Goal: Book appointment/travel/reservation

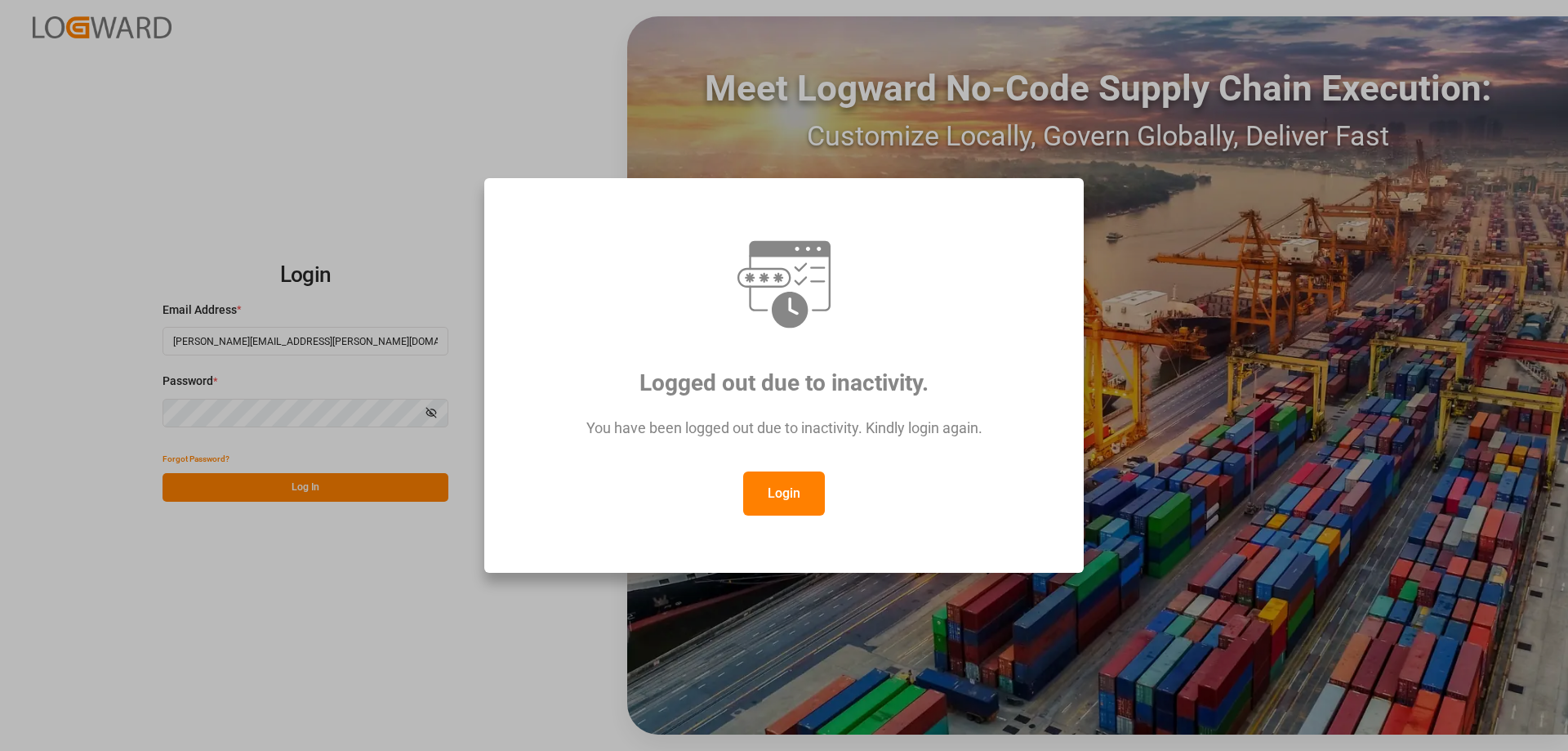
click at [760, 486] on button "Login" at bounding box center [783, 493] width 81 height 44
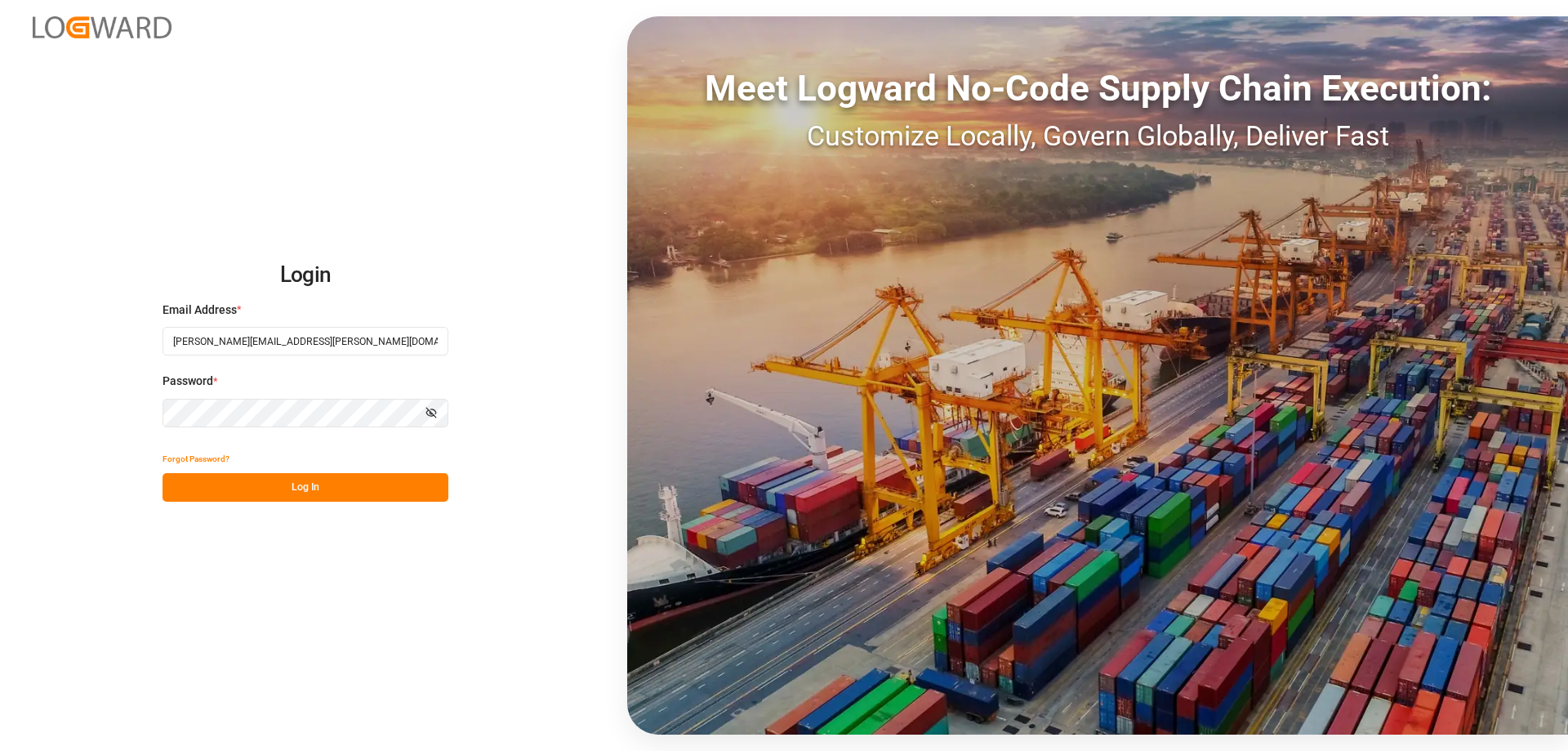
click at [322, 502] on div "Login Email Address * [PERSON_NAME][EMAIL_ADDRESS][PERSON_NAME][DOMAIN_NAME] Pa…" at bounding box center [784, 376] width 1568 height 751
click at [330, 489] on button "Log In" at bounding box center [306, 487] width 286 height 29
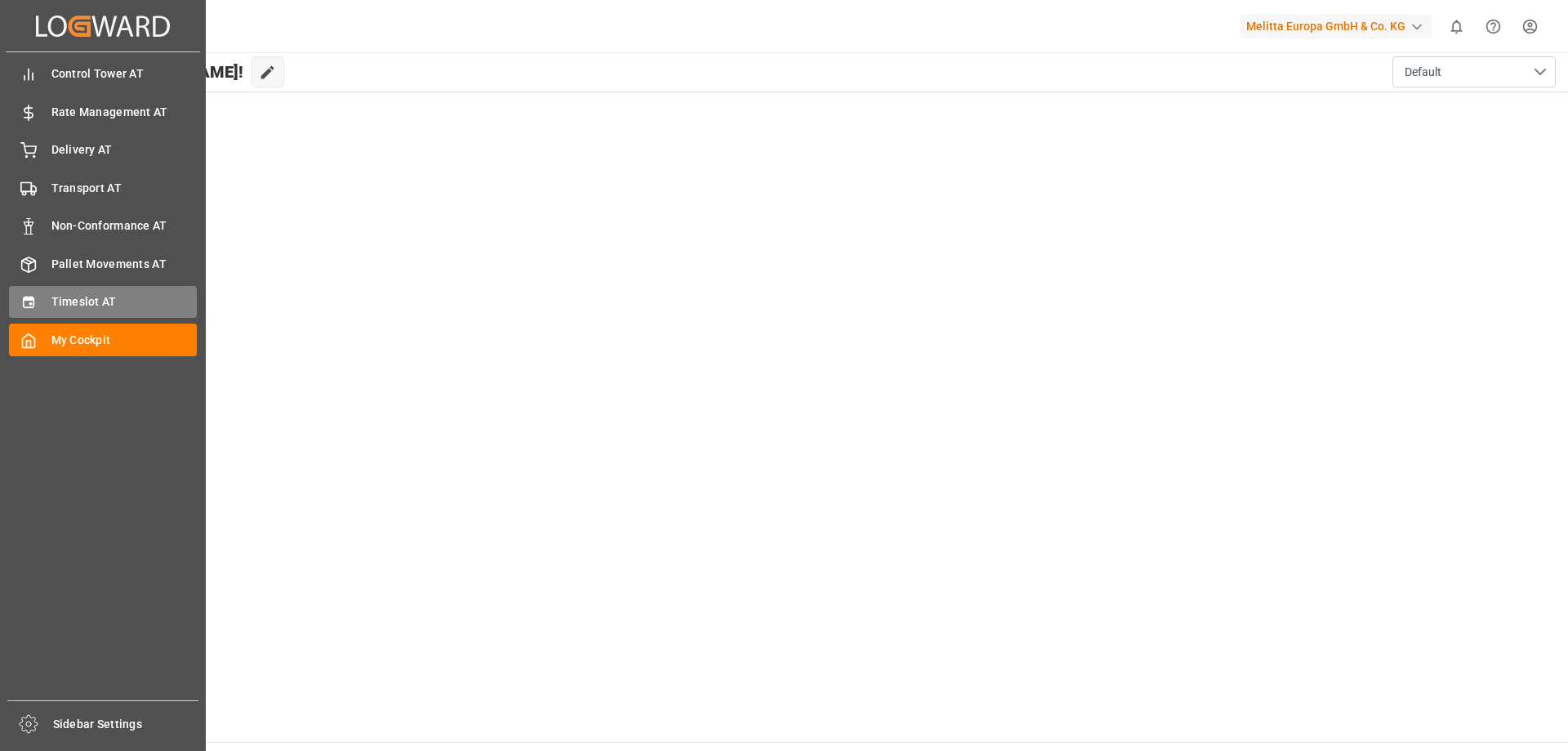
click at [77, 305] on span "Timeslot AT" at bounding box center [125, 301] width 147 height 17
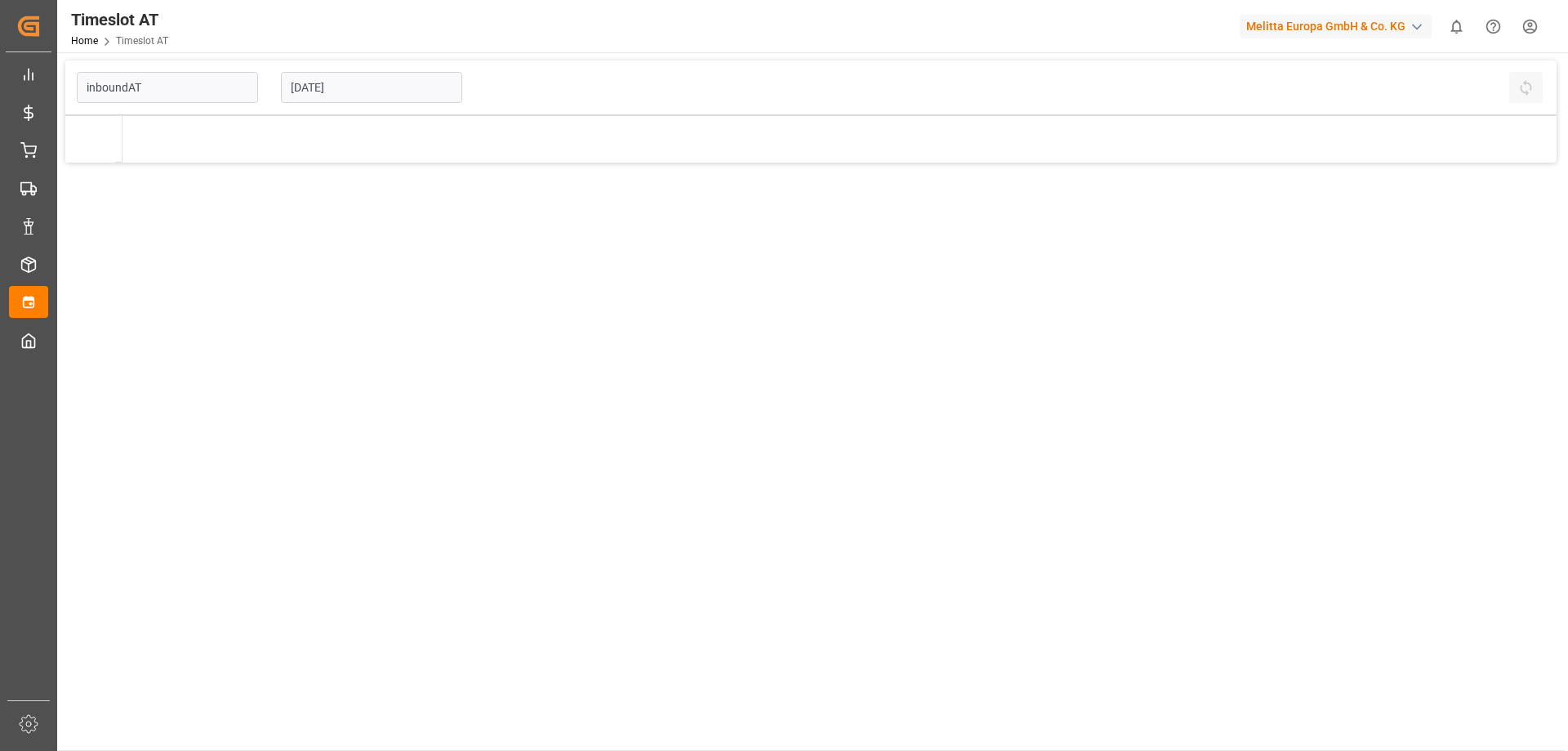
type input "Inbound AT"
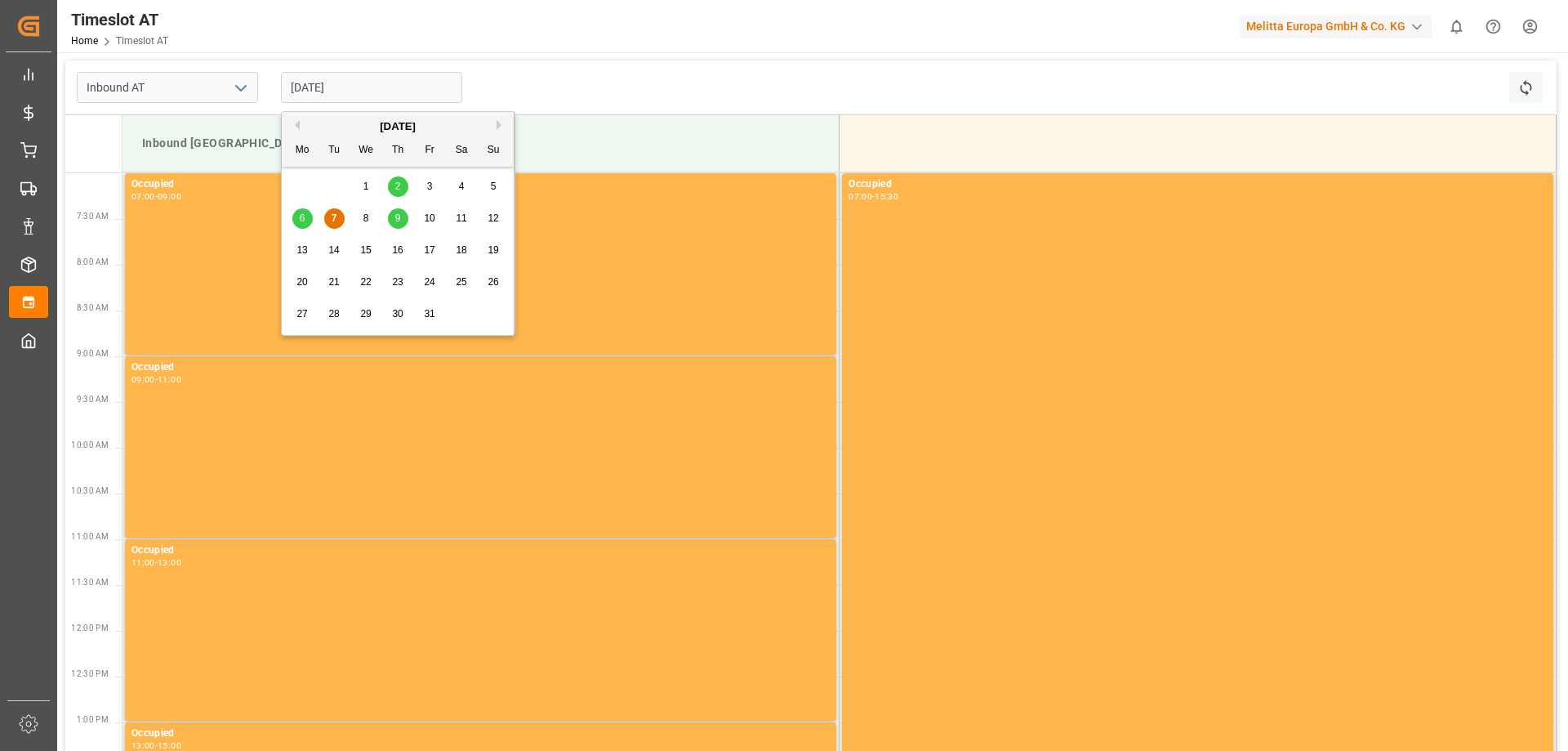
click at [375, 93] on input "[DATE]" at bounding box center [371, 87] width 181 height 31
click at [400, 214] on span "9" at bounding box center [398, 218] width 5 height 12
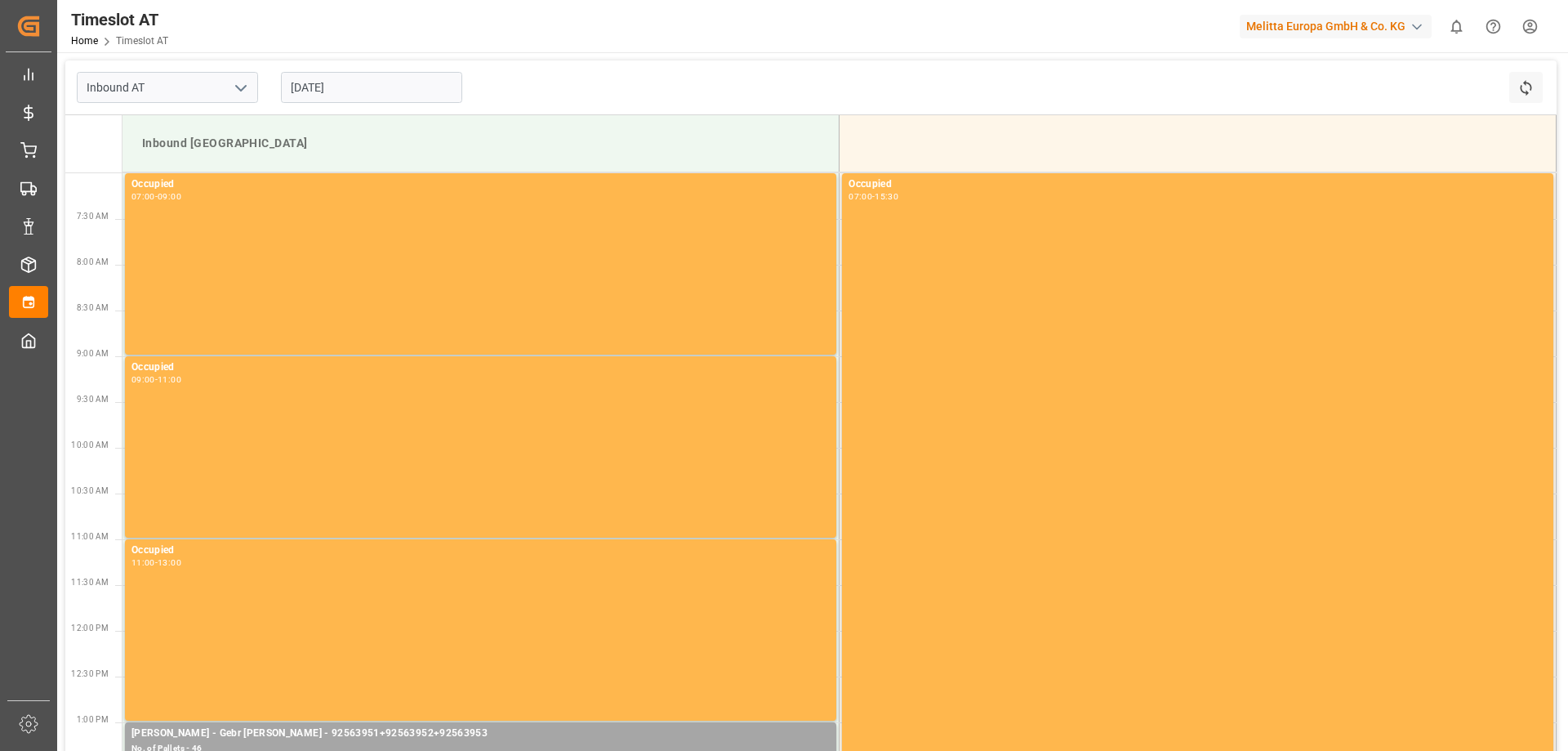
click at [350, 71] on div "[DATE]" at bounding box center [371, 88] width 204 height 54
click at [347, 88] on input "[DATE]" at bounding box center [371, 87] width 181 height 31
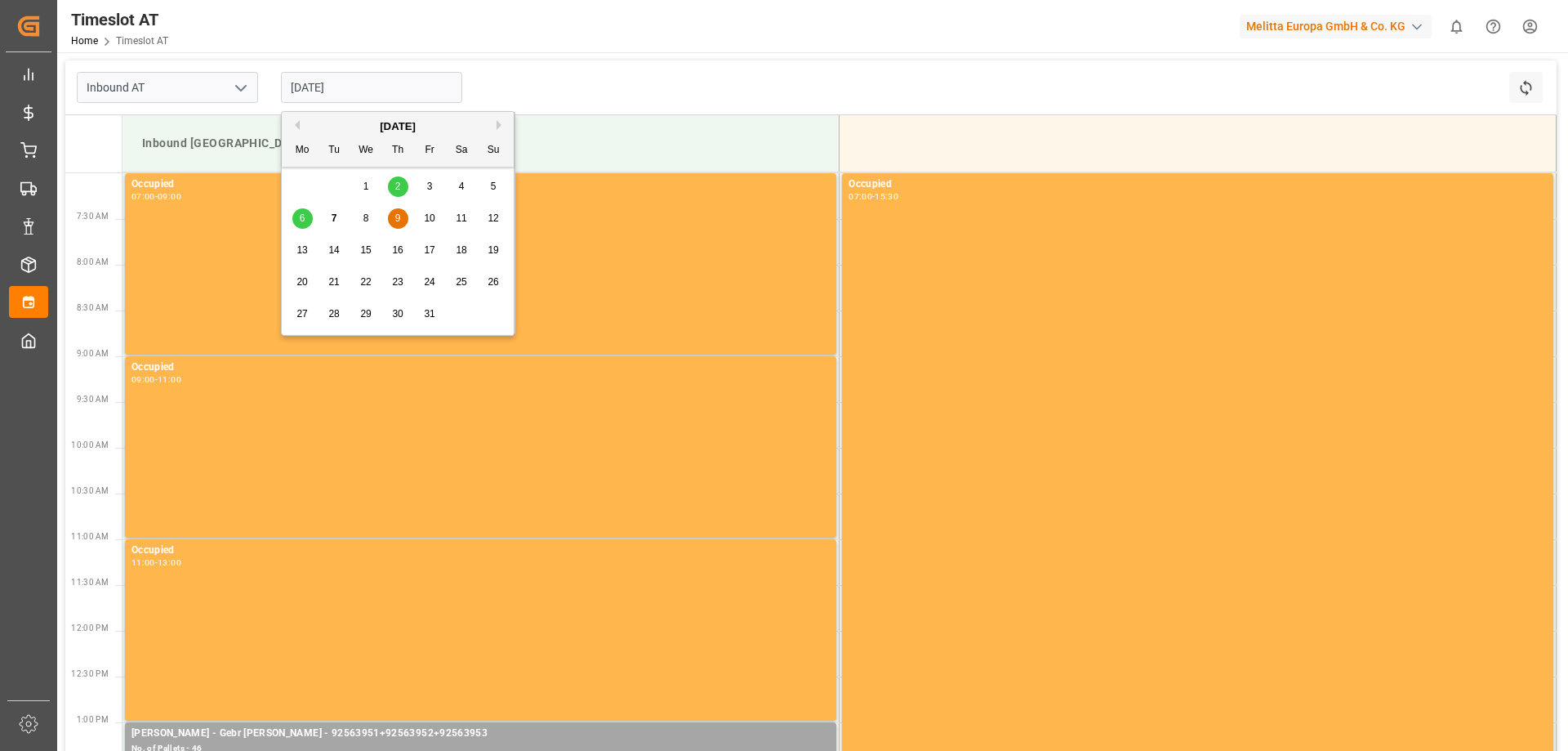
click at [424, 210] on div "10" at bounding box center [430, 219] width 21 height 20
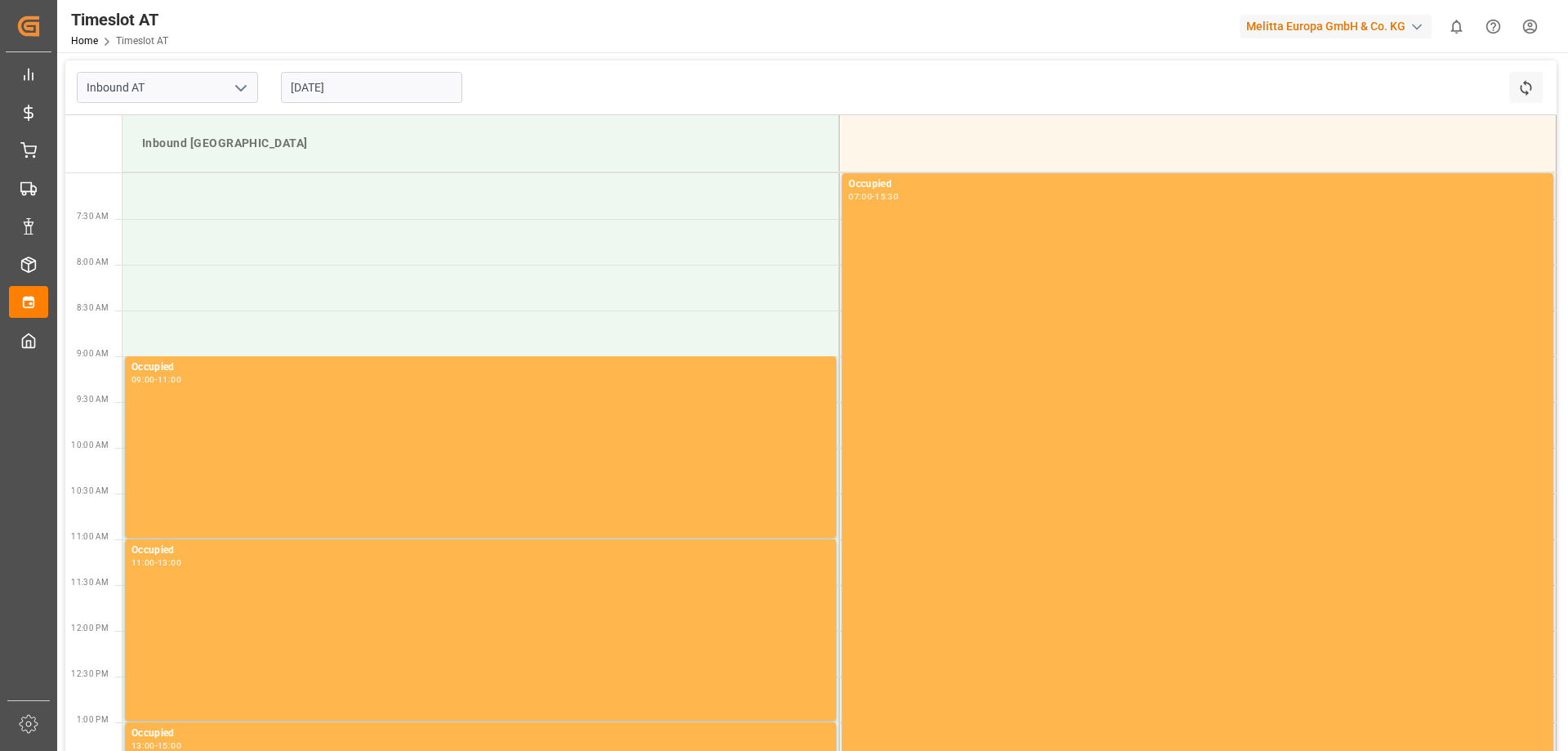
click at [503, 75] on div "Inbound AT [DATE] Refresh Time Slots" at bounding box center [811, 88] width 1491 height 55
click at [332, 84] on input "[DATE]" at bounding box center [371, 87] width 181 height 31
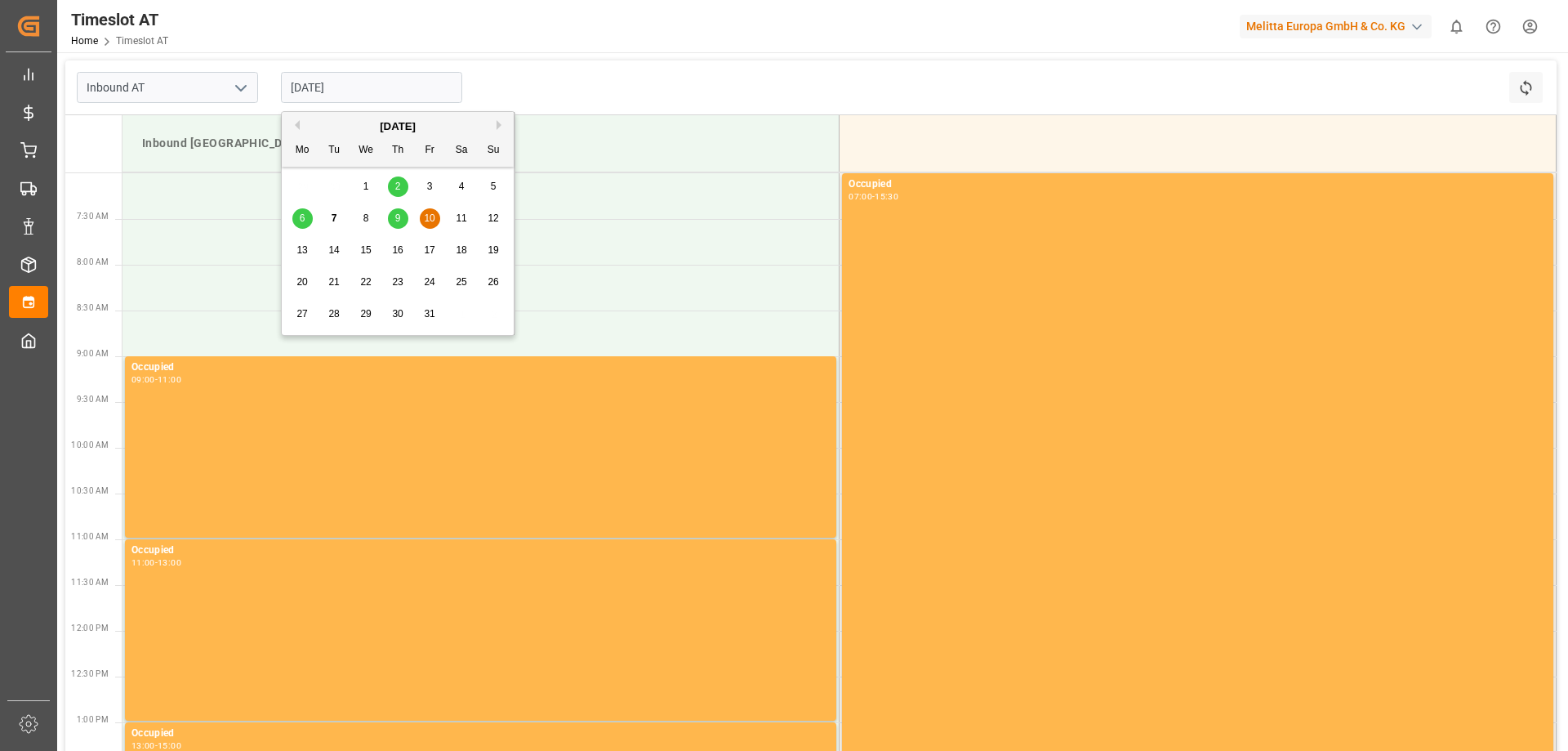
click at [298, 256] on span "13" at bounding box center [302, 249] width 11 height 12
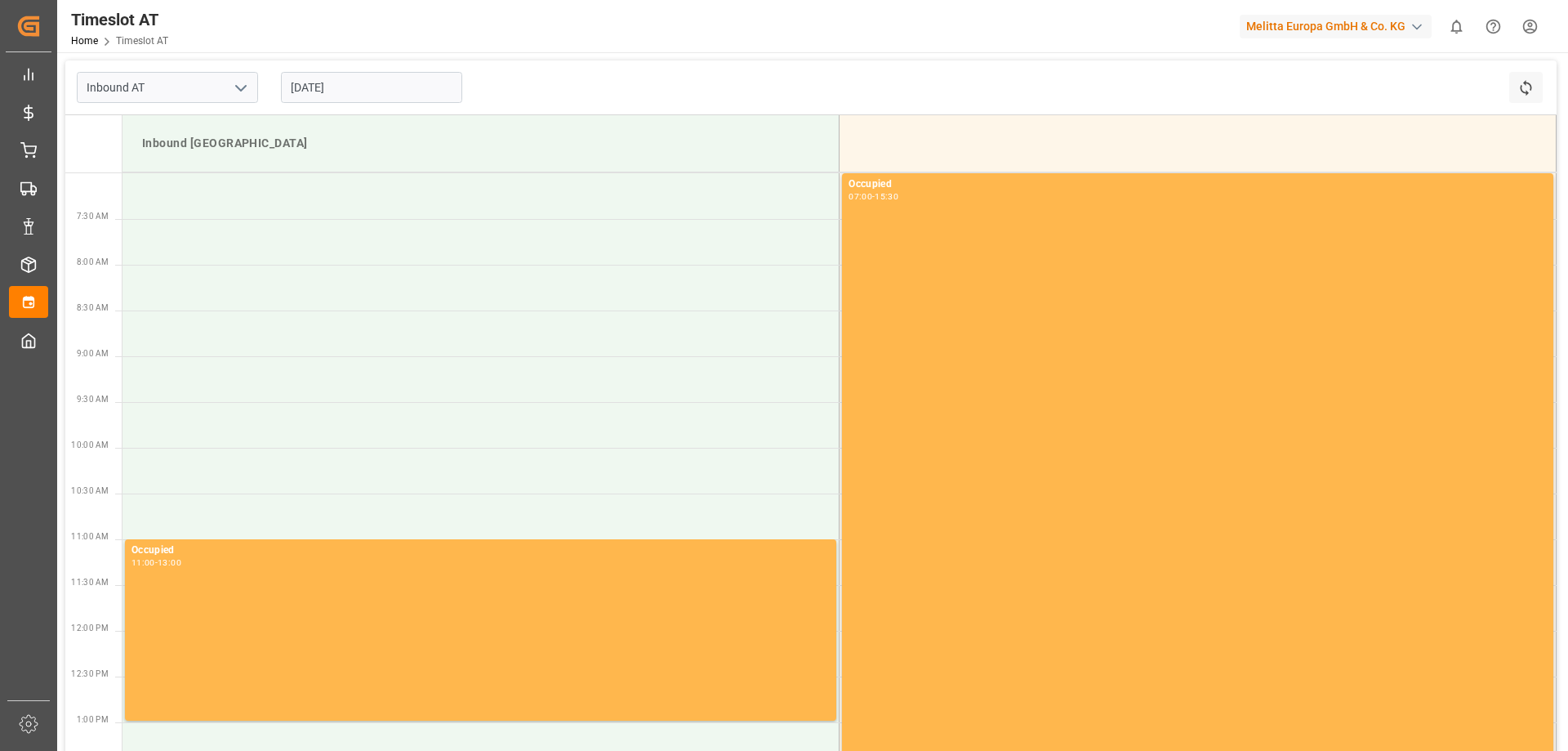
click at [349, 84] on input "[DATE]" at bounding box center [371, 87] width 181 height 31
click at [468, 83] on div "[DATE]" at bounding box center [371, 88] width 204 height 54
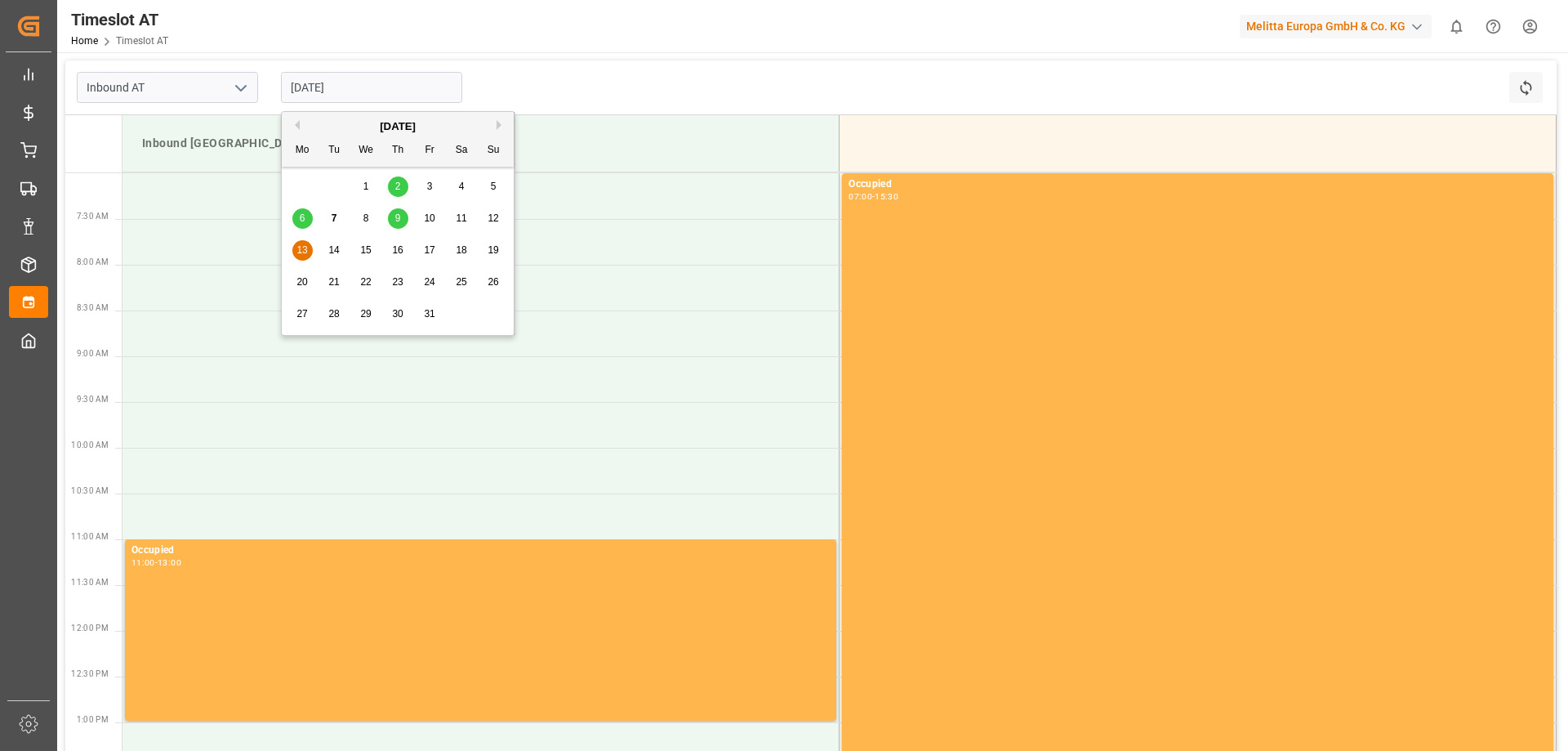
click at [374, 80] on input "[DATE]" at bounding box center [371, 87] width 181 height 31
click at [427, 220] on span "10" at bounding box center [429, 218] width 11 height 12
type input "[DATE]"
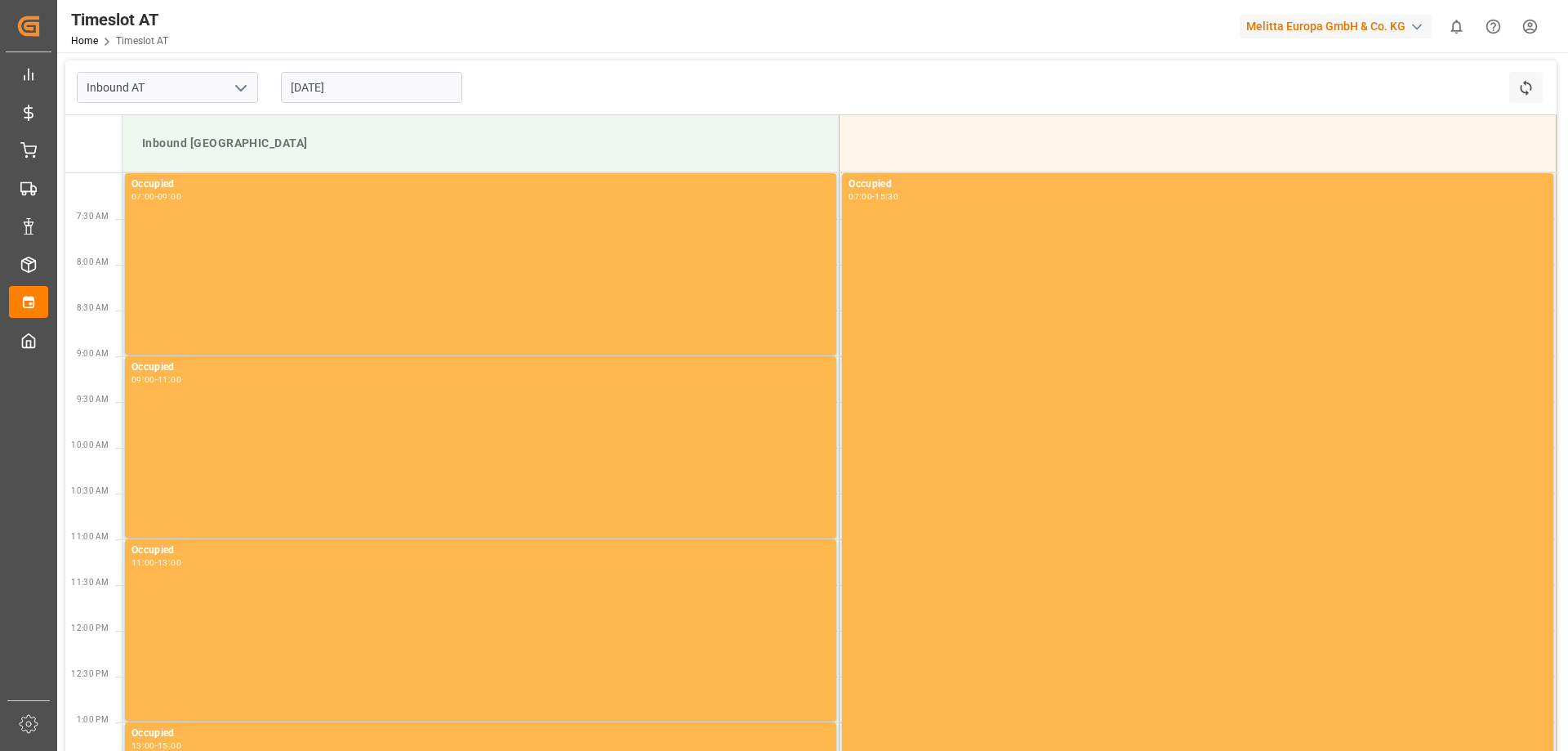
click at [368, 92] on input "[DATE]" at bounding box center [371, 87] width 181 height 31
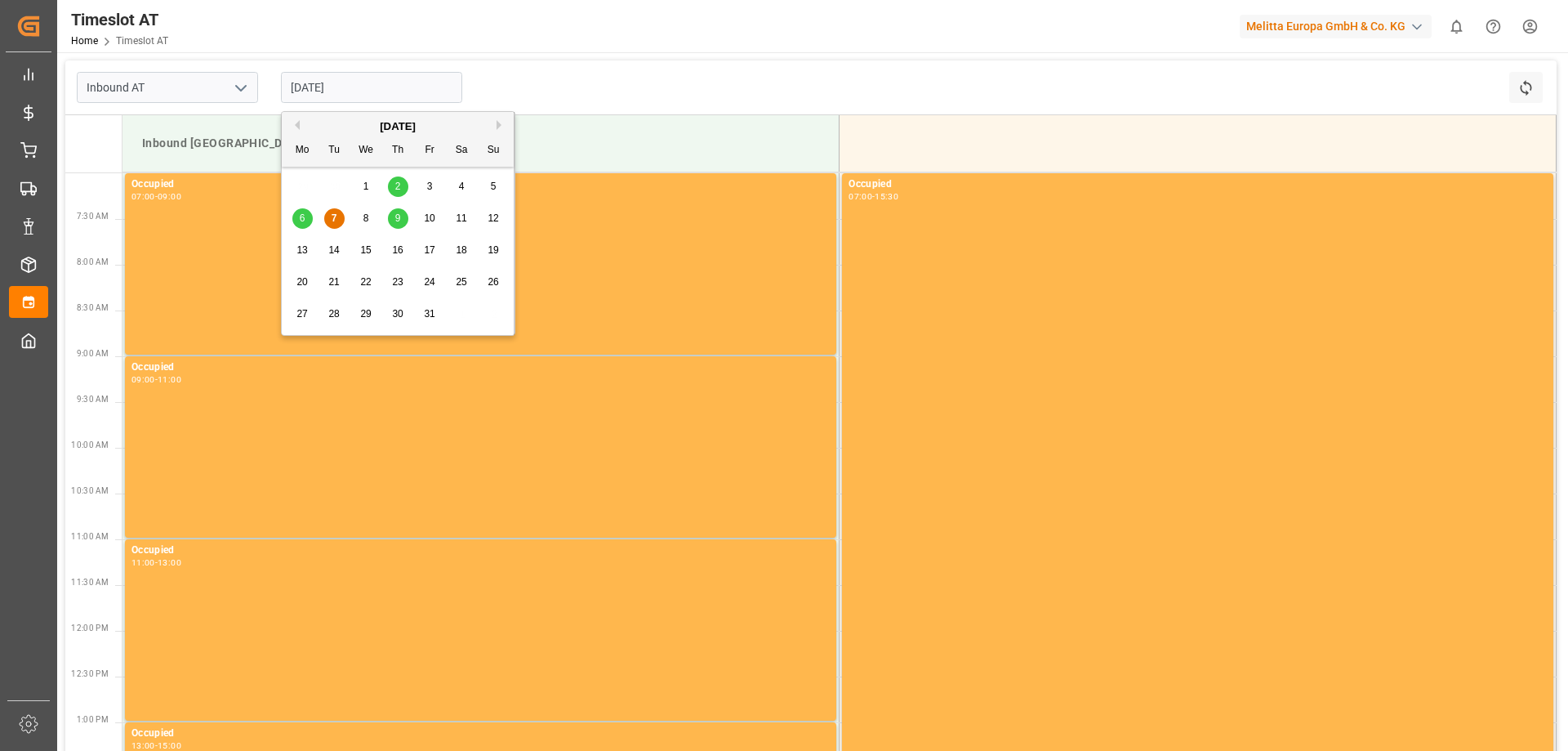
click at [424, 217] on span "10" at bounding box center [429, 218] width 11 height 12
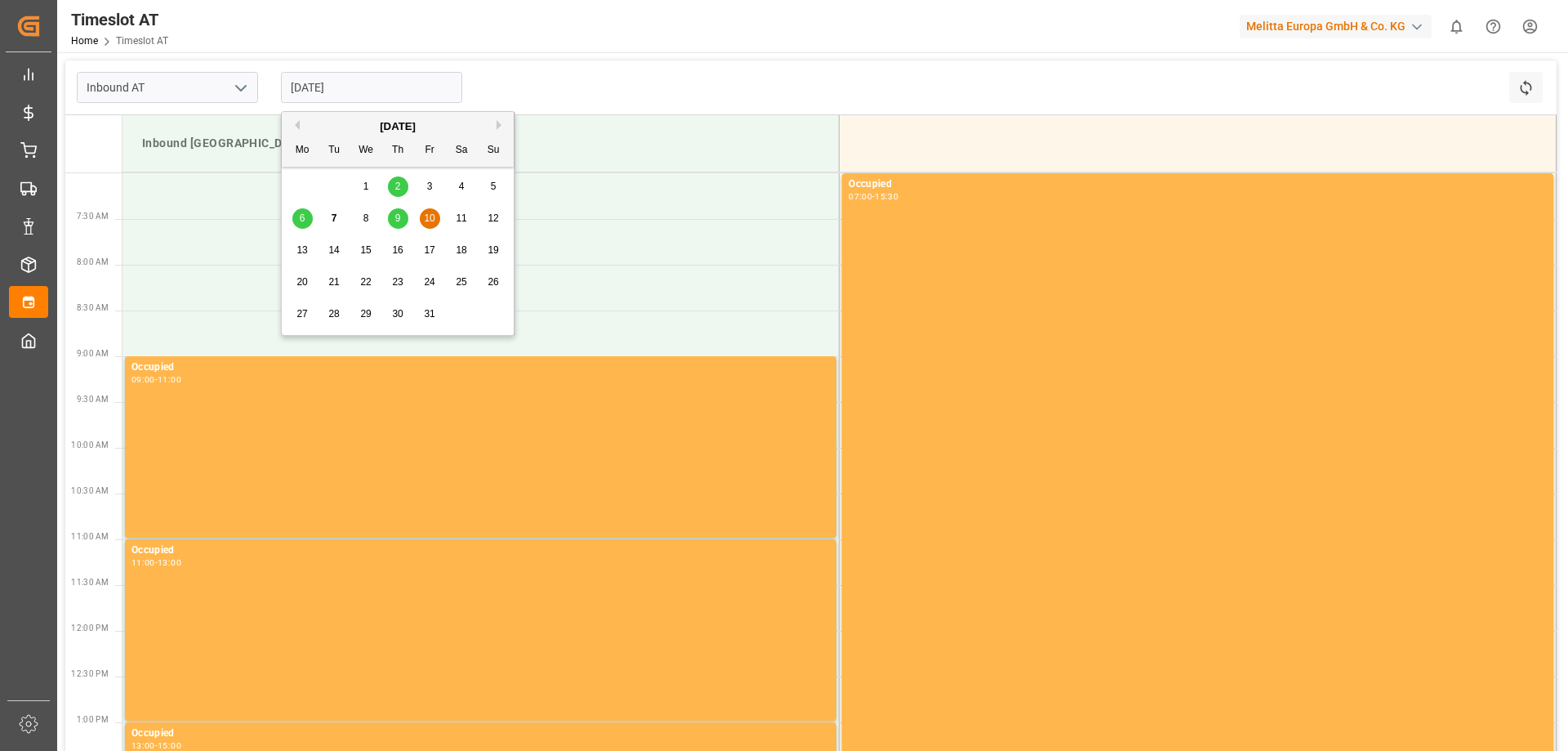
click at [345, 83] on input "[DATE]" at bounding box center [371, 87] width 181 height 31
click at [298, 262] on div "13 14 15 16 17 18 19" at bounding box center [398, 250] width 223 height 32
click at [299, 253] on span "13" at bounding box center [302, 249] width 11 height 12
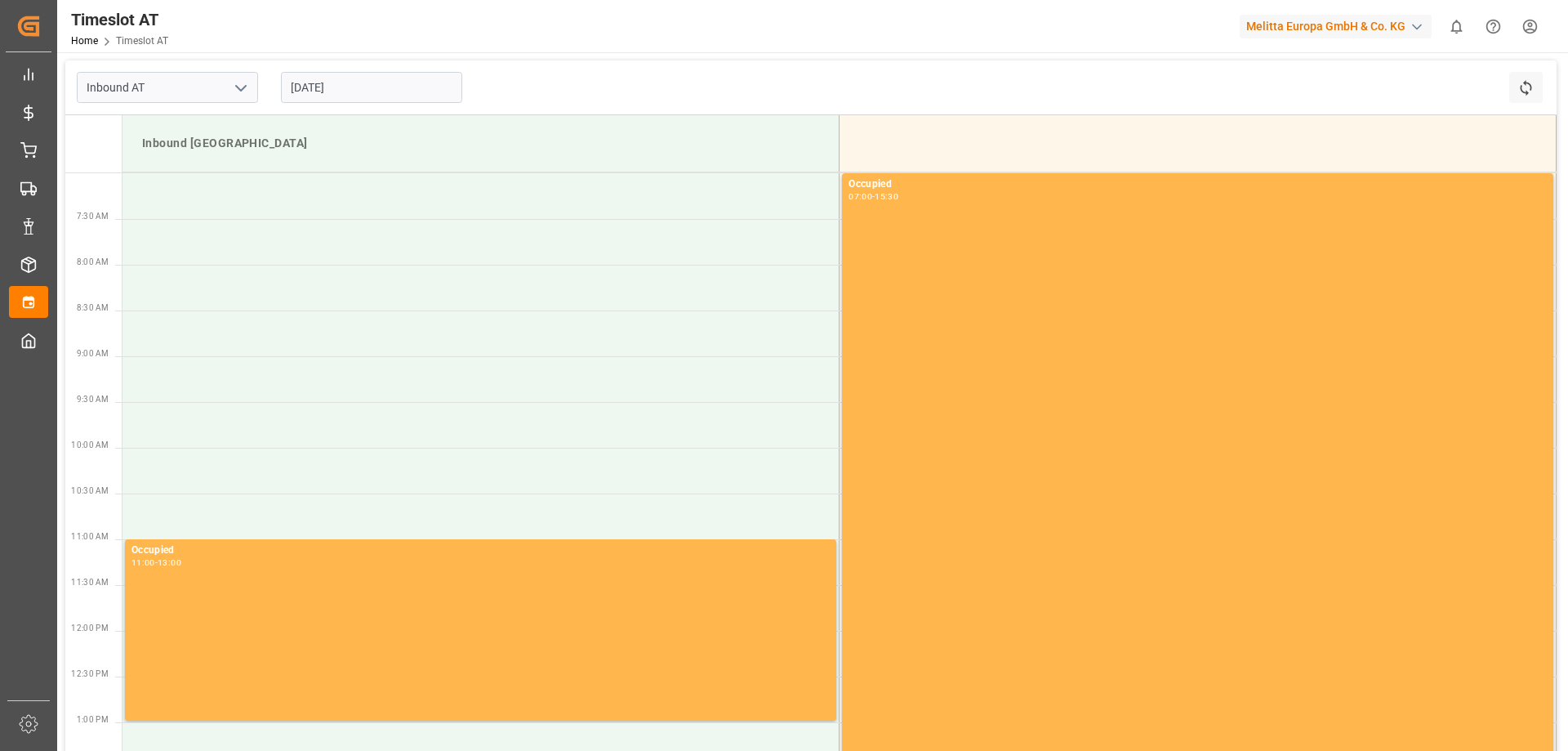
click at [381, 93] on input "[DATE]" at bounding box center [371, 87] width 181 height 31
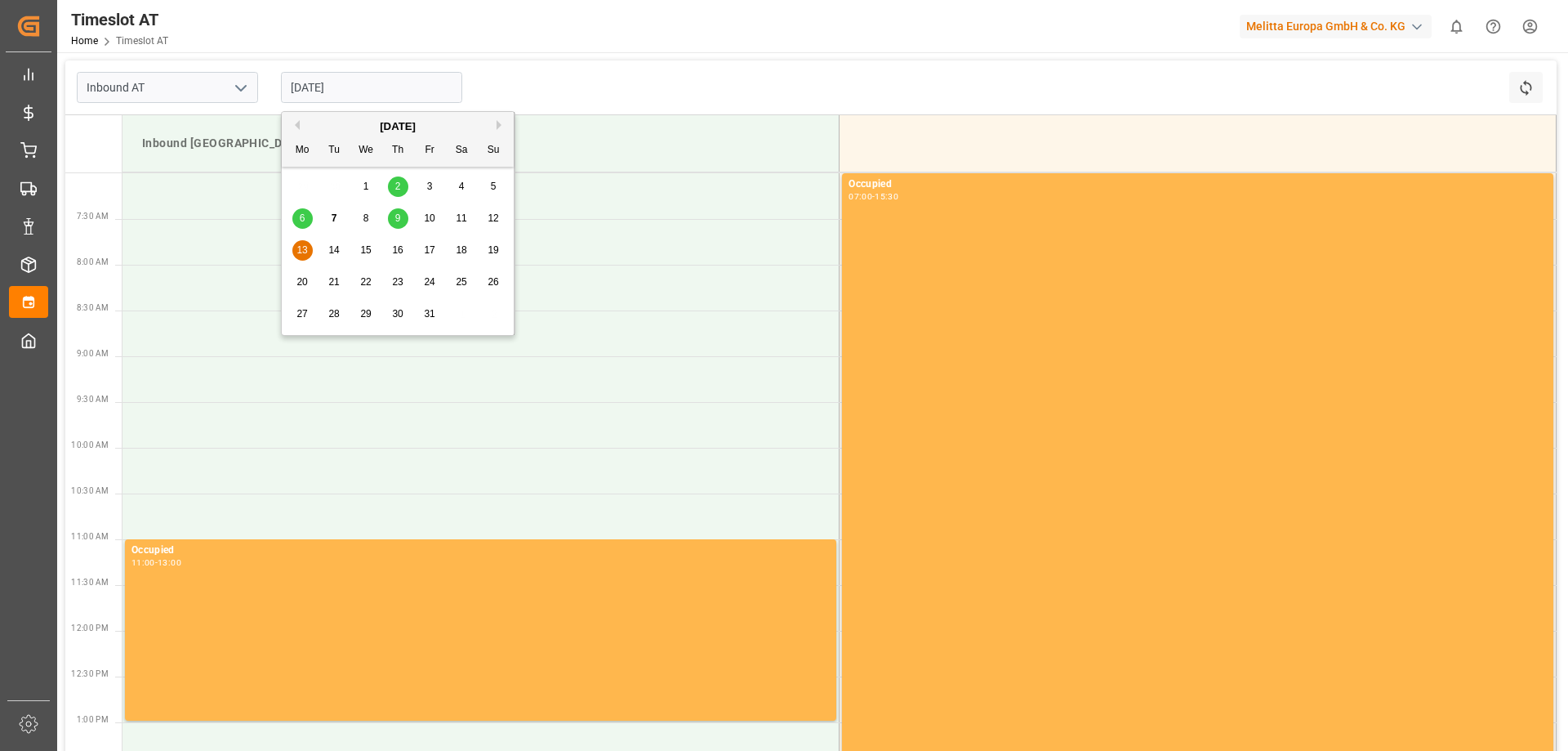
click at [426, 222] on span "10" at bounding box center [429, 218] width 11 height 12
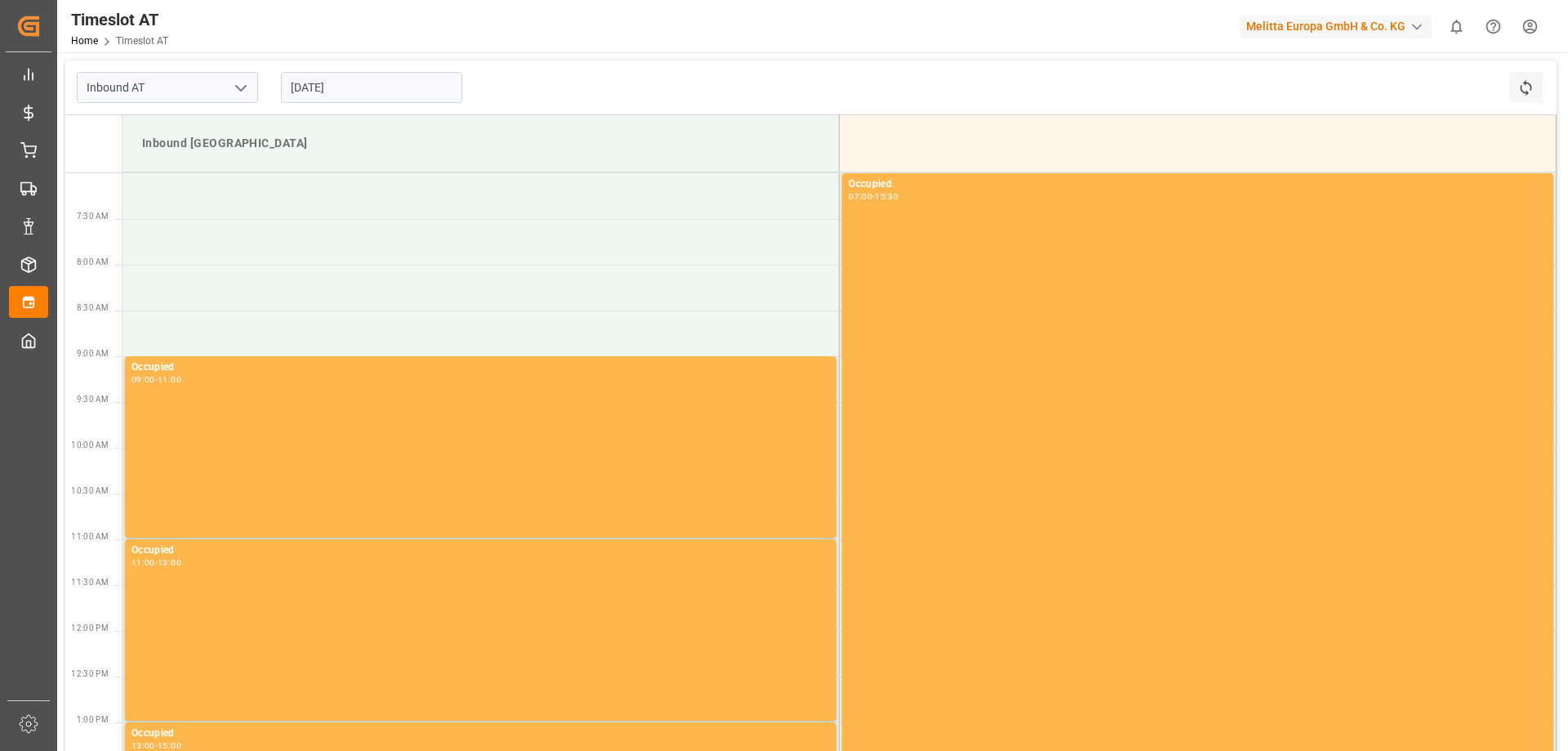
click at [376, 92] on input "[DATE]" at bounding box center [371, 87] width 181 height 31
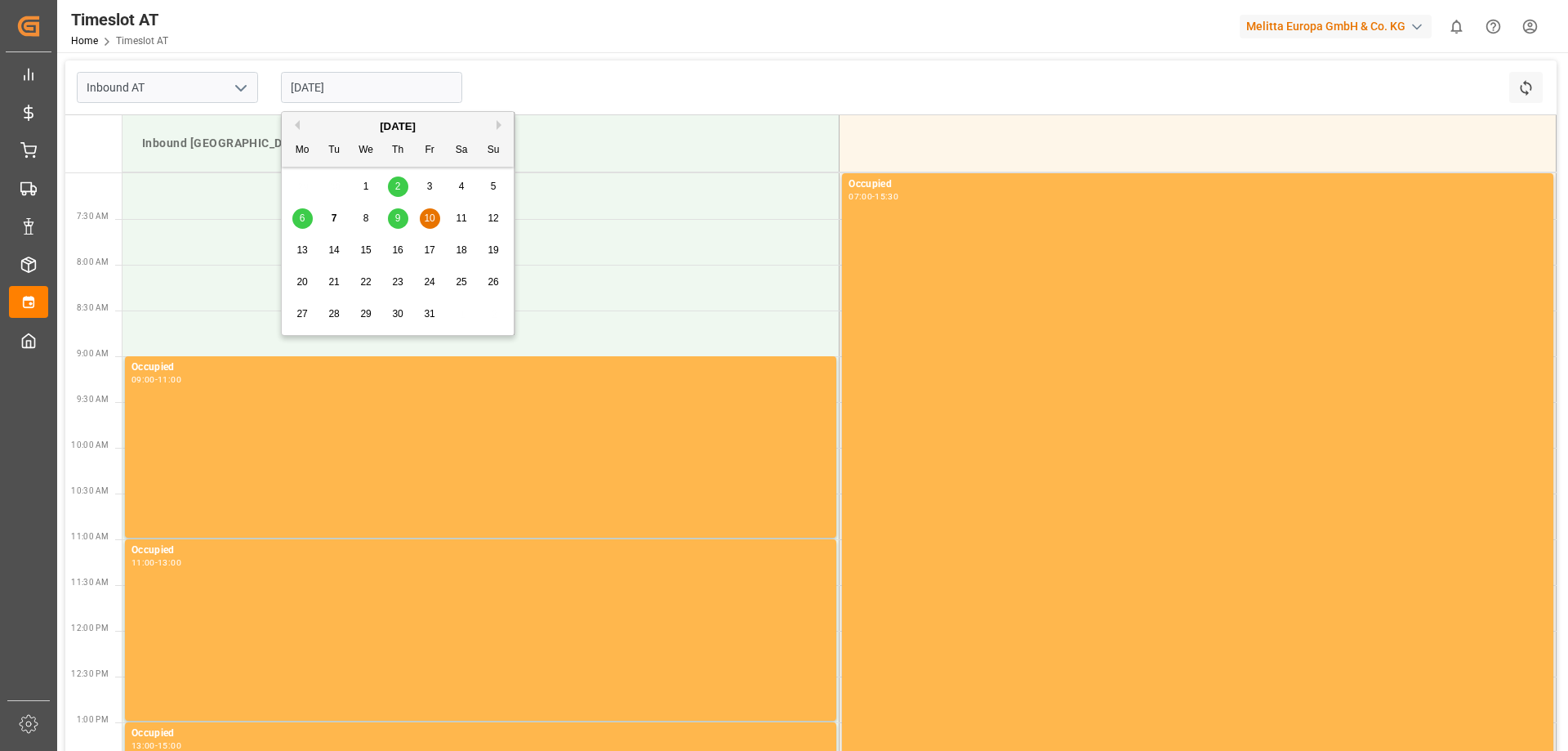
click at [390, 214] on div "9" at bounding box center [398, 219] width 21 height 20
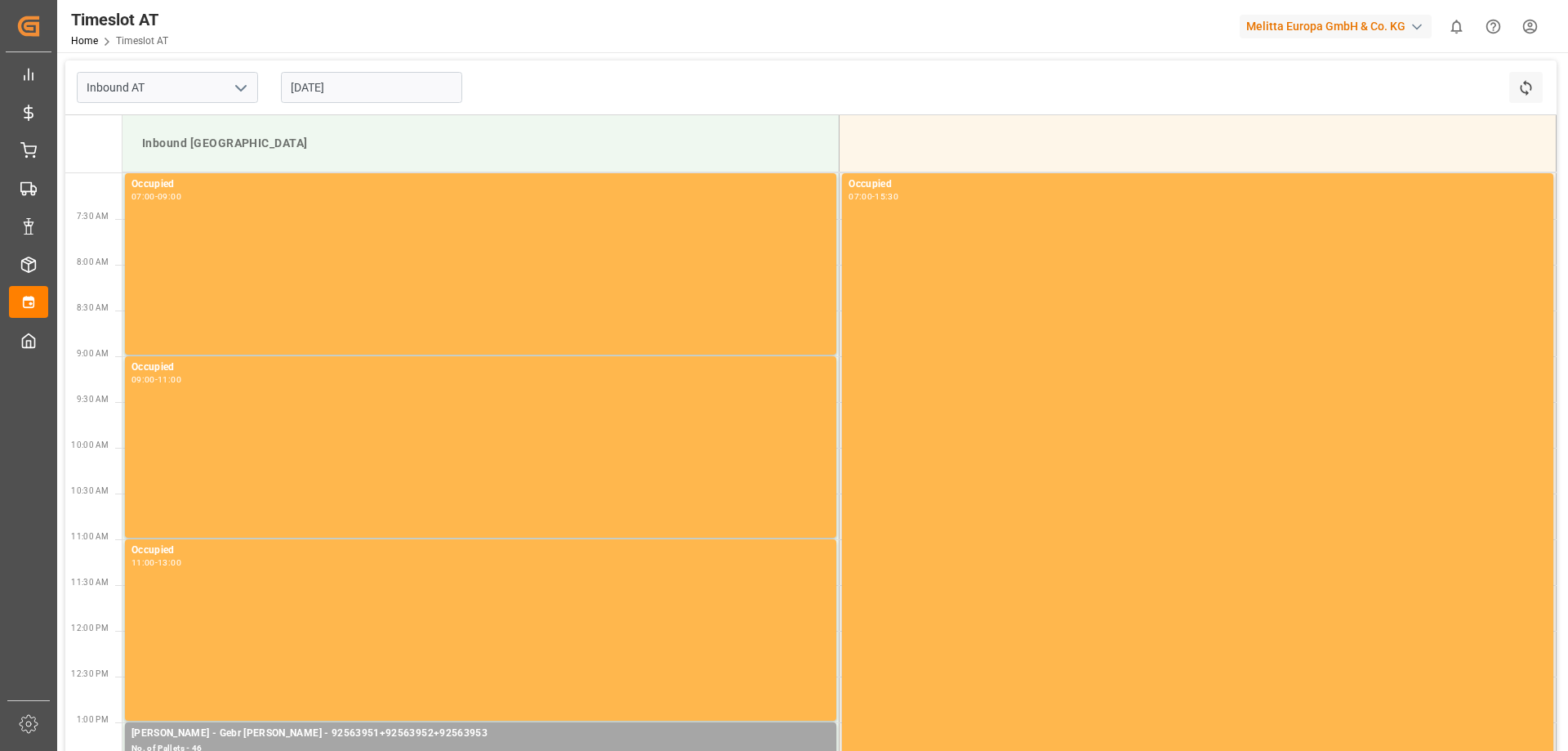
click at [324, 88] on input "[DATE]" at bounding box center [371, 87] width 181 height 31
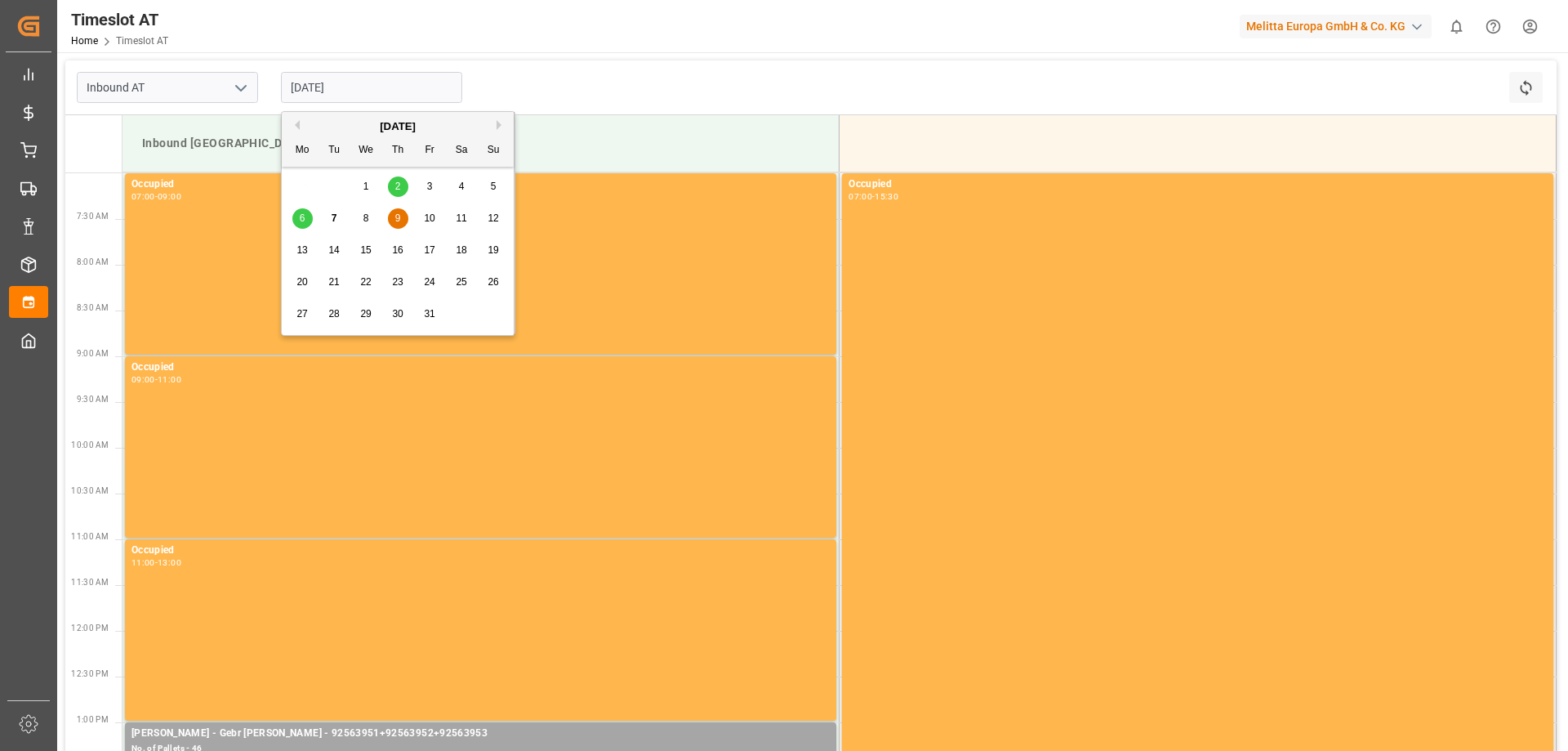
click at [430, 218] on span "10" at bounding box center [429, 218] width 11 height 12
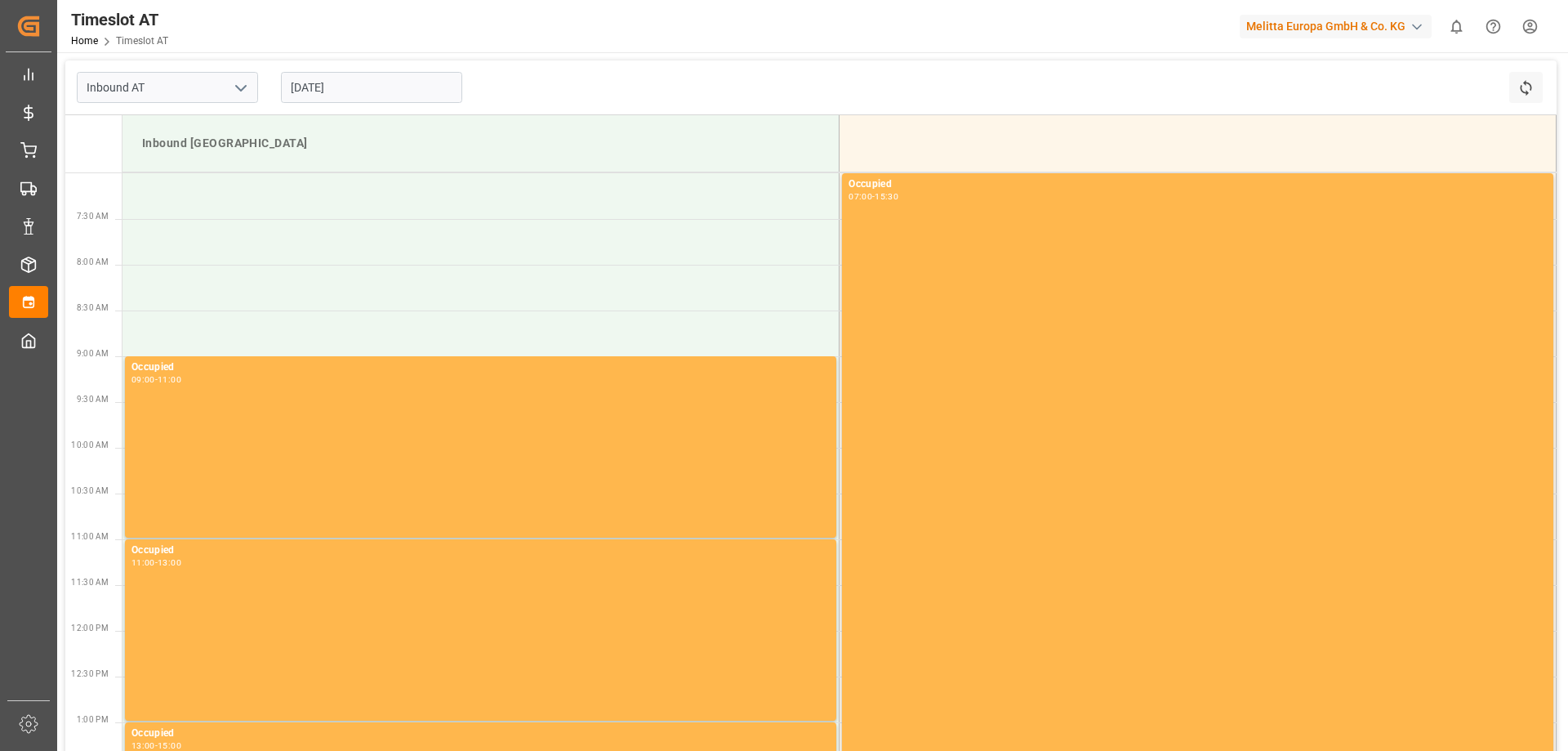
click at [364, 76] on input "[DATE]" at bounding box center [371, 87] width 181 height 31
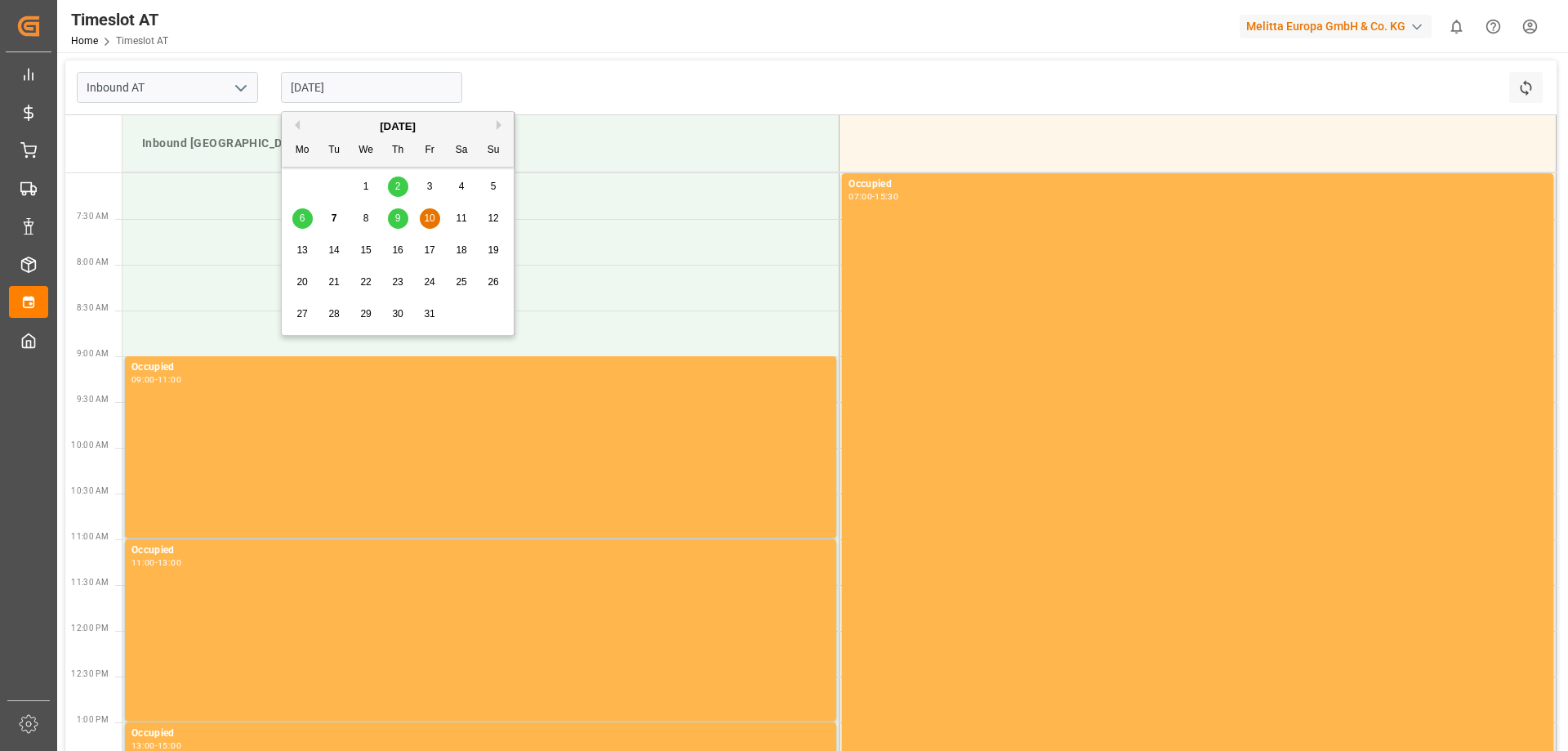
click at [308, 250] on span "13" at bounding box center [302, 249] width 11 height 12
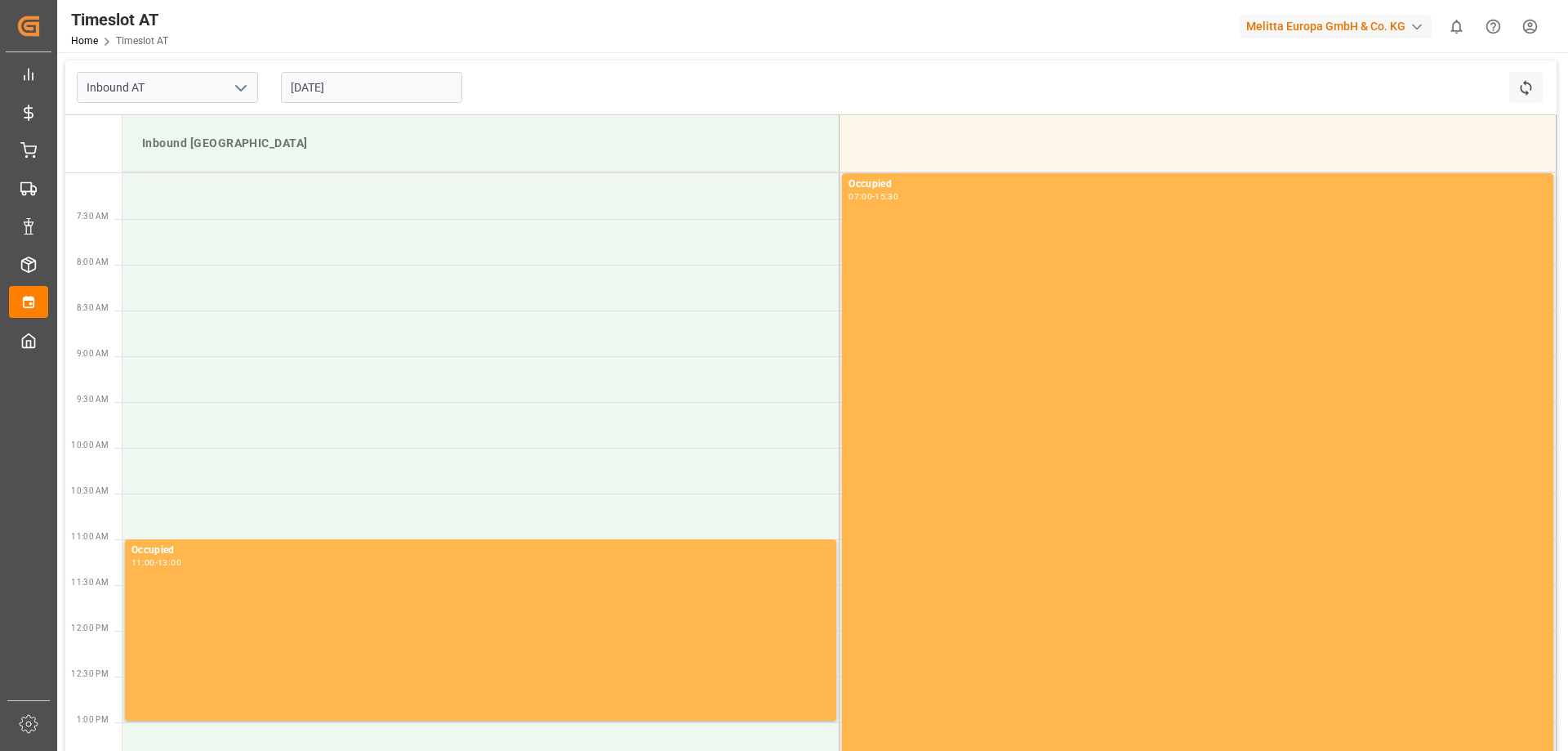
click at [324, 82] on input "[DATE]" at bounding box center [371, 87] width 181 height 31
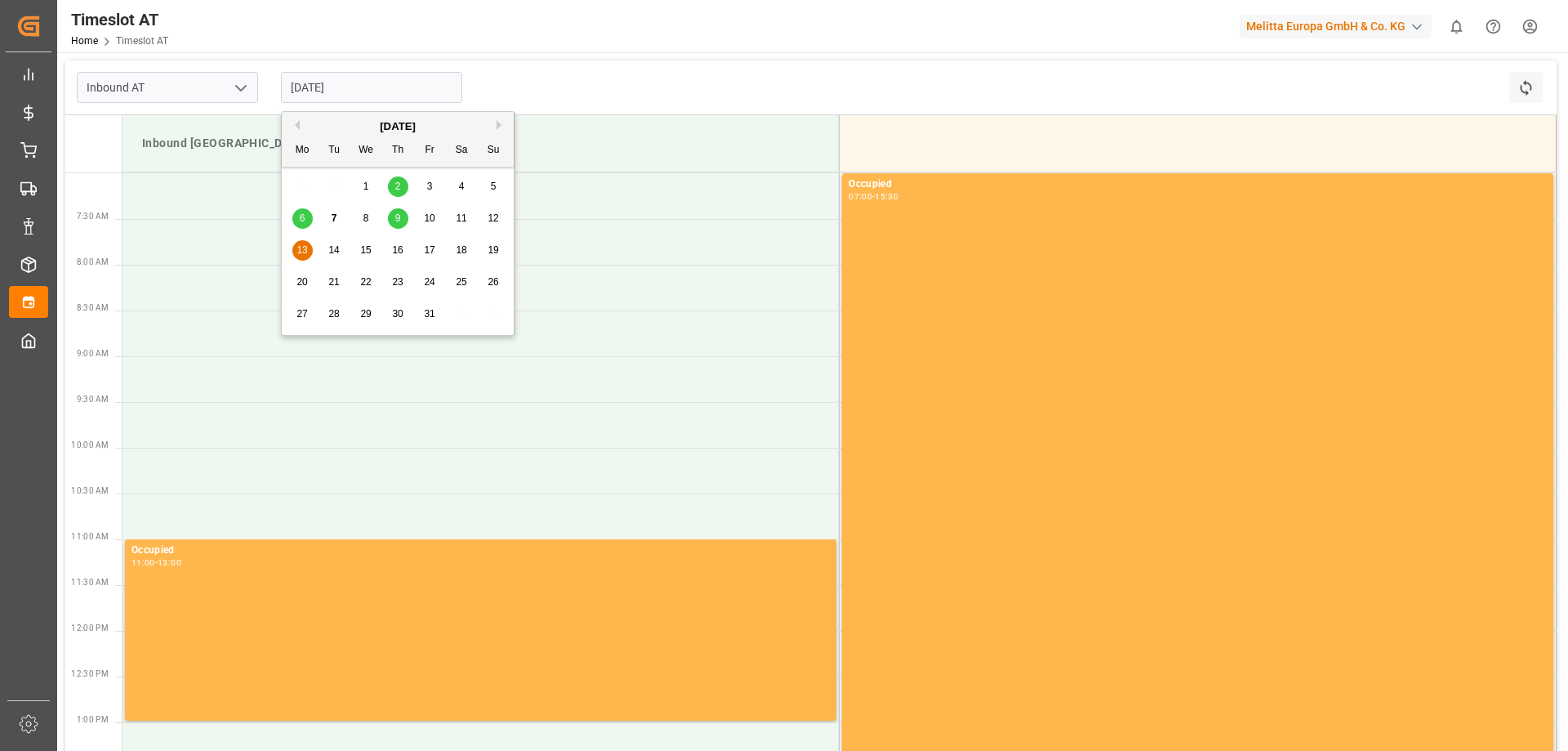
click at [434, 222] on span "10" at bounding box center [429, 218] width 11 height 12
type input "[DATE]"
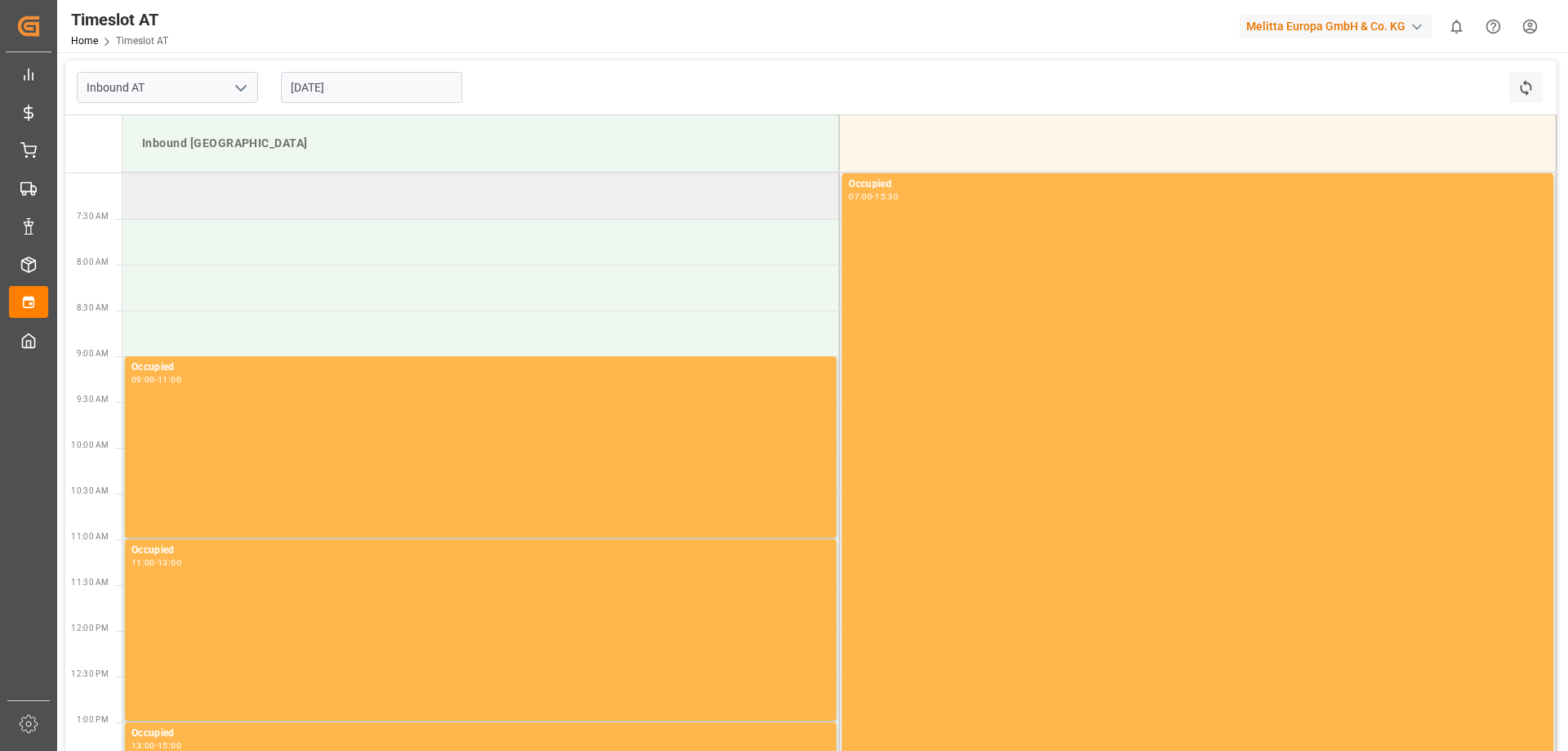
click at [400, 205] on td at bounding box center [481, 196] width 717 height 46
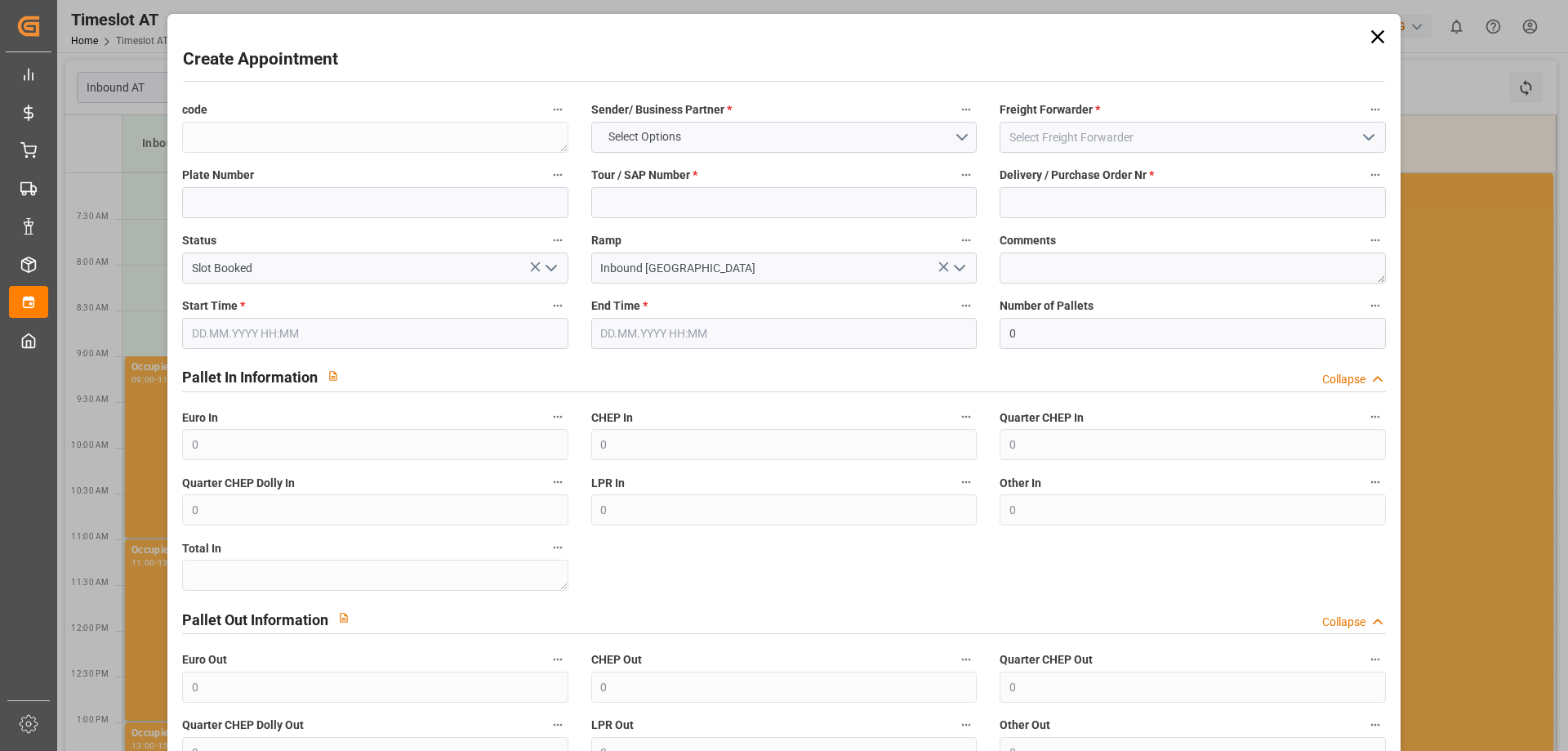
type input "10.10.2025 07:00"
type input "10.10.2025 09:00"
click at [1065, 143] on input at bounding box center [1192, 137] width 385 height 31
click at [1371, 139] on icon "open menu" at bounding box center [1369, 138] width 20 height 20
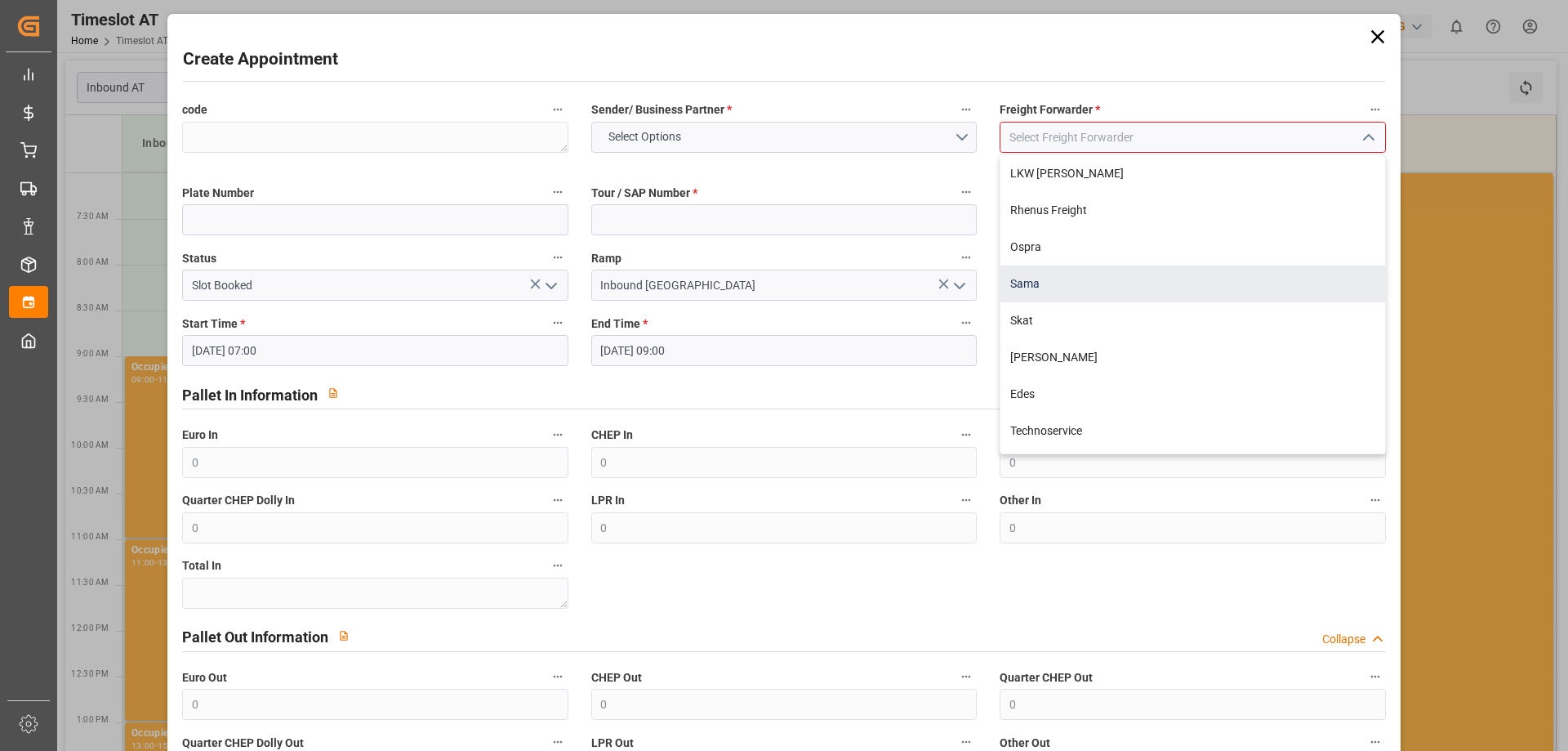
scroll to position [81, 0]
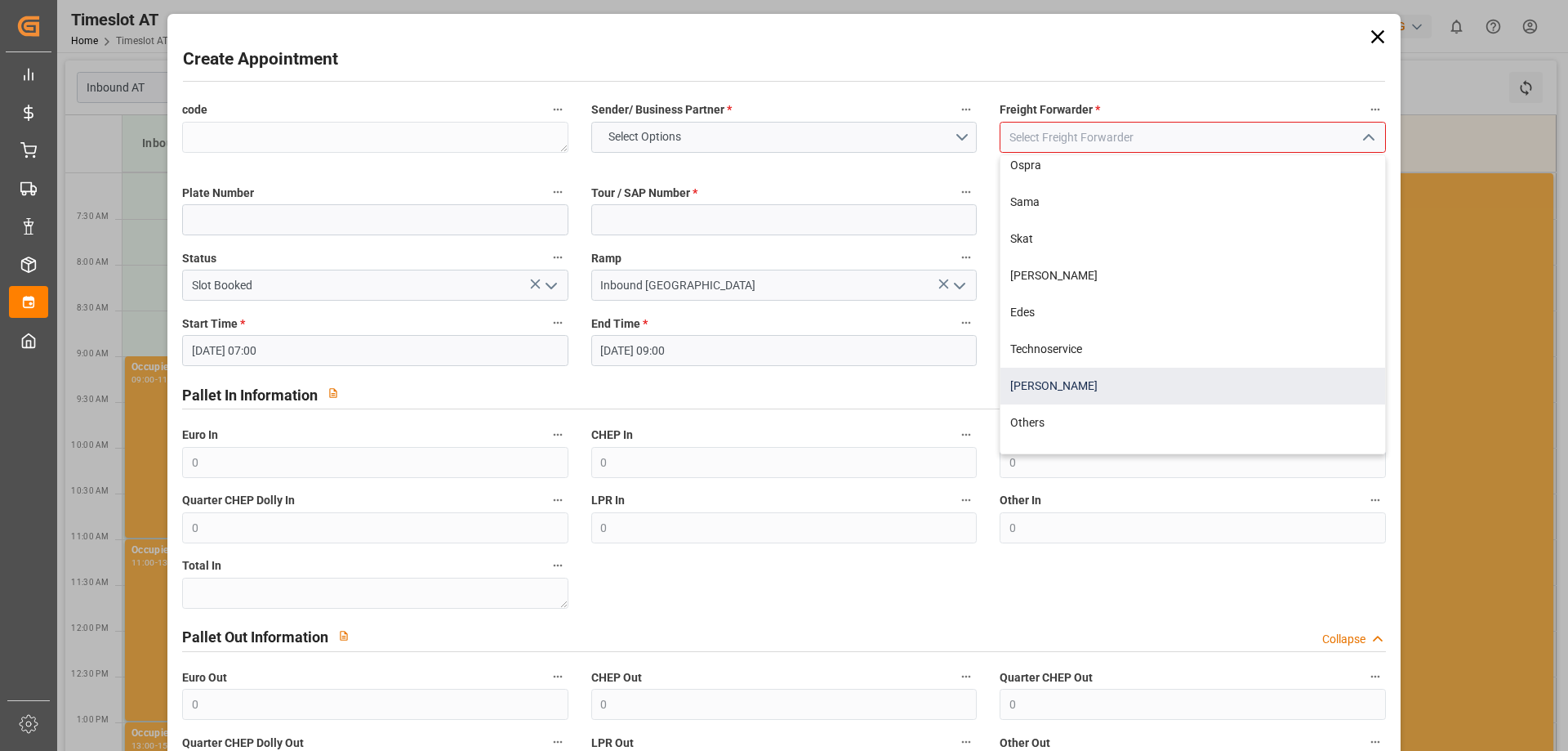
click at [1134, 390] on div "Gebr Weiss" at bounding box center [1192, 385] width 384 height 37
type input "Gebr Weiss"
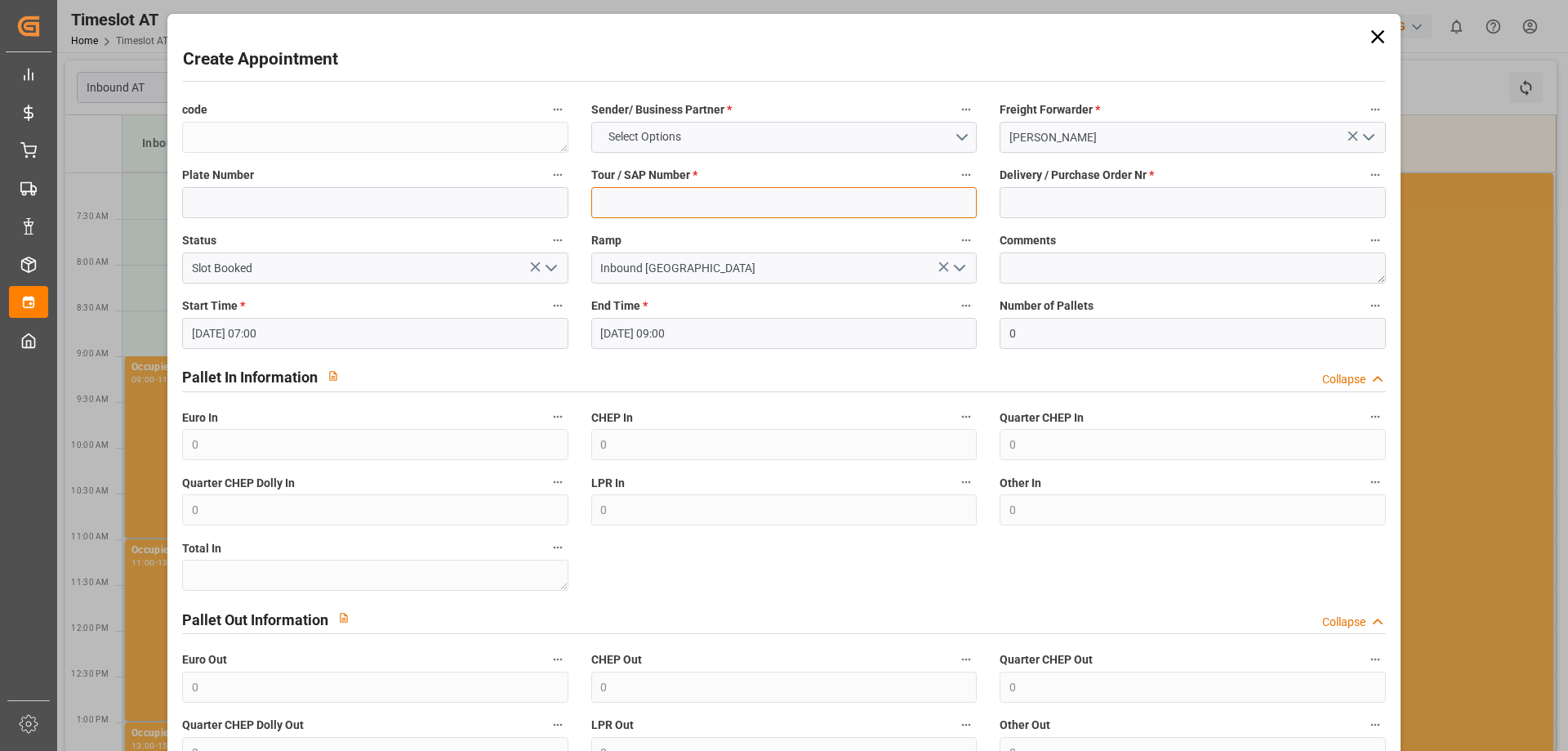
click at [695, 197] on input at bounding box center [783, 202] width 385 height 31
type input "400053647"
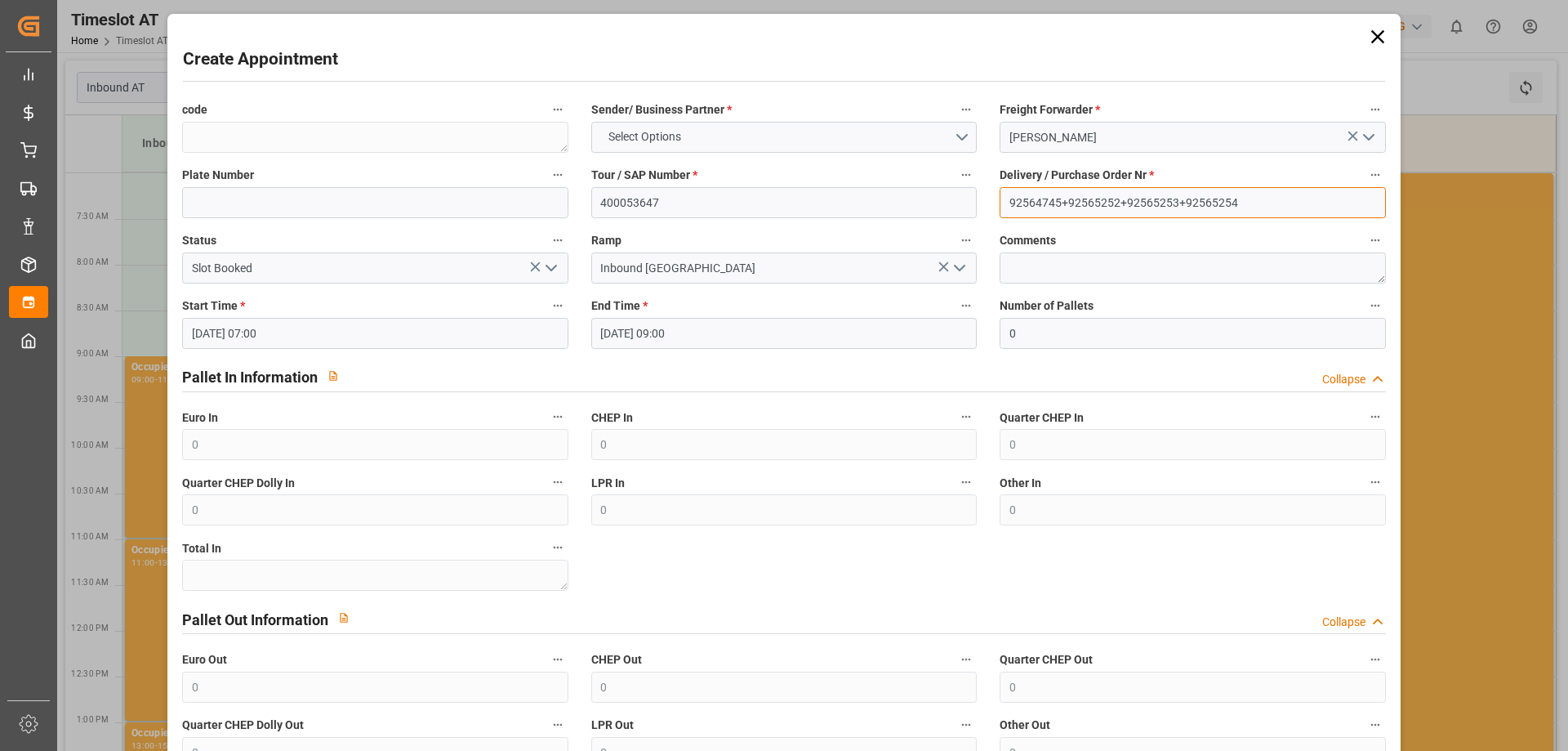
type input "92564745+92565252+92565253+92565254"
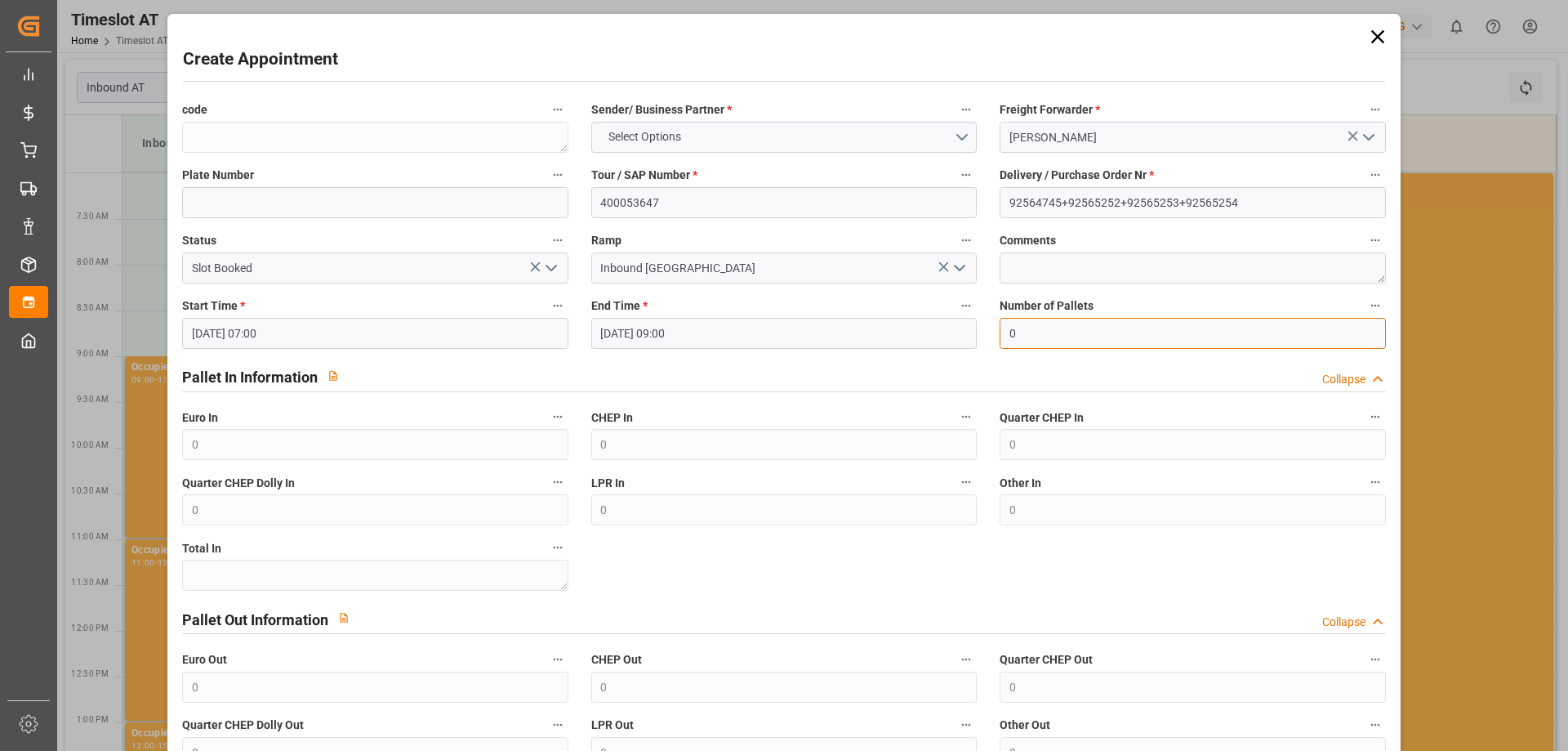
drag, startPoint x: 942, startPoint y: 323, endPoint x: 865, endPoint y: 320, distance: 77.1
click at [865, 320] on div "code Sender/ Business Partner * Select Options Freight Forwarder * Gebr Weiss P…" at bounding box center [783, 466] width 1226 height 746
type input "38"
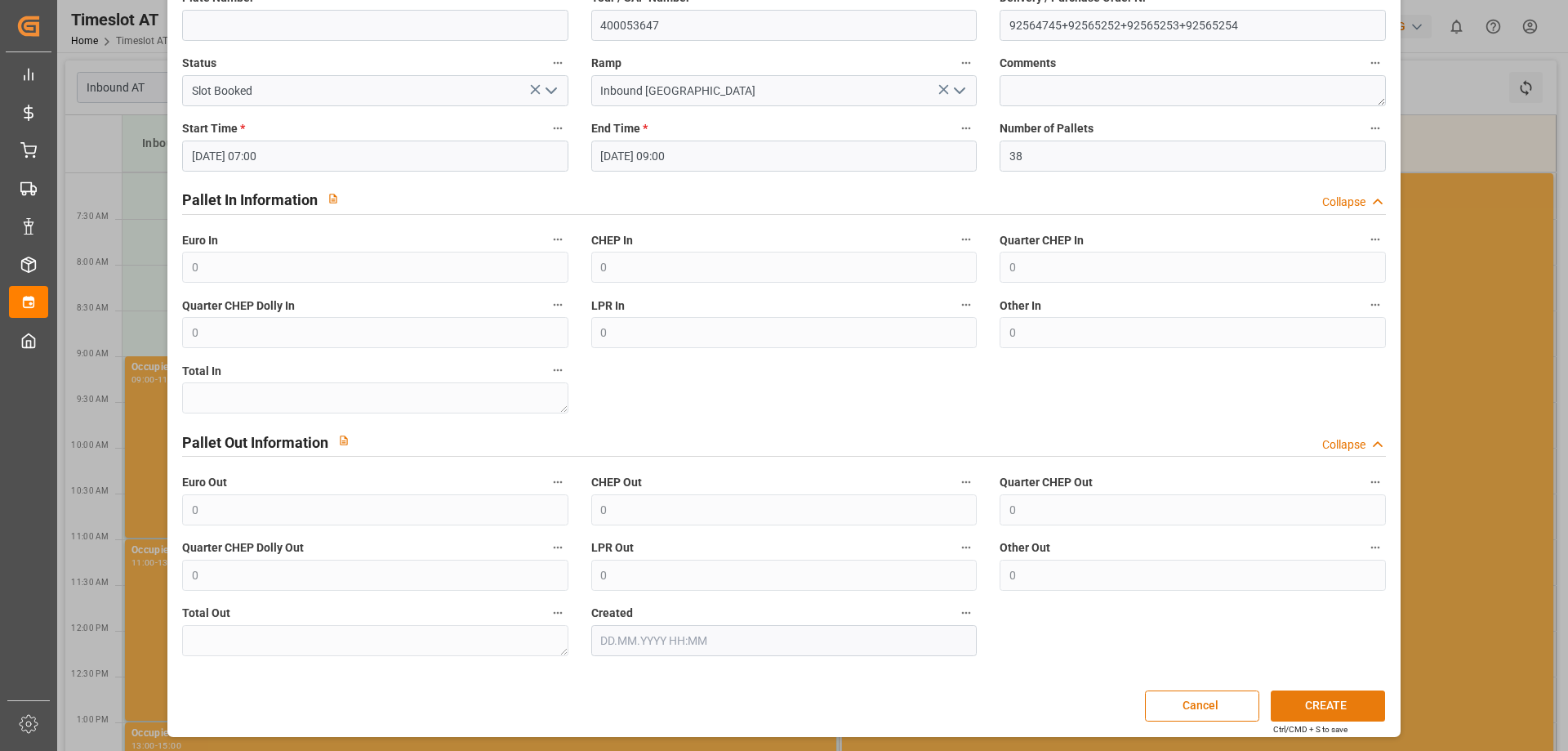
click at [1299, 703] on button "CREATE" at bounding box center [1328, 705] width 114 height 31
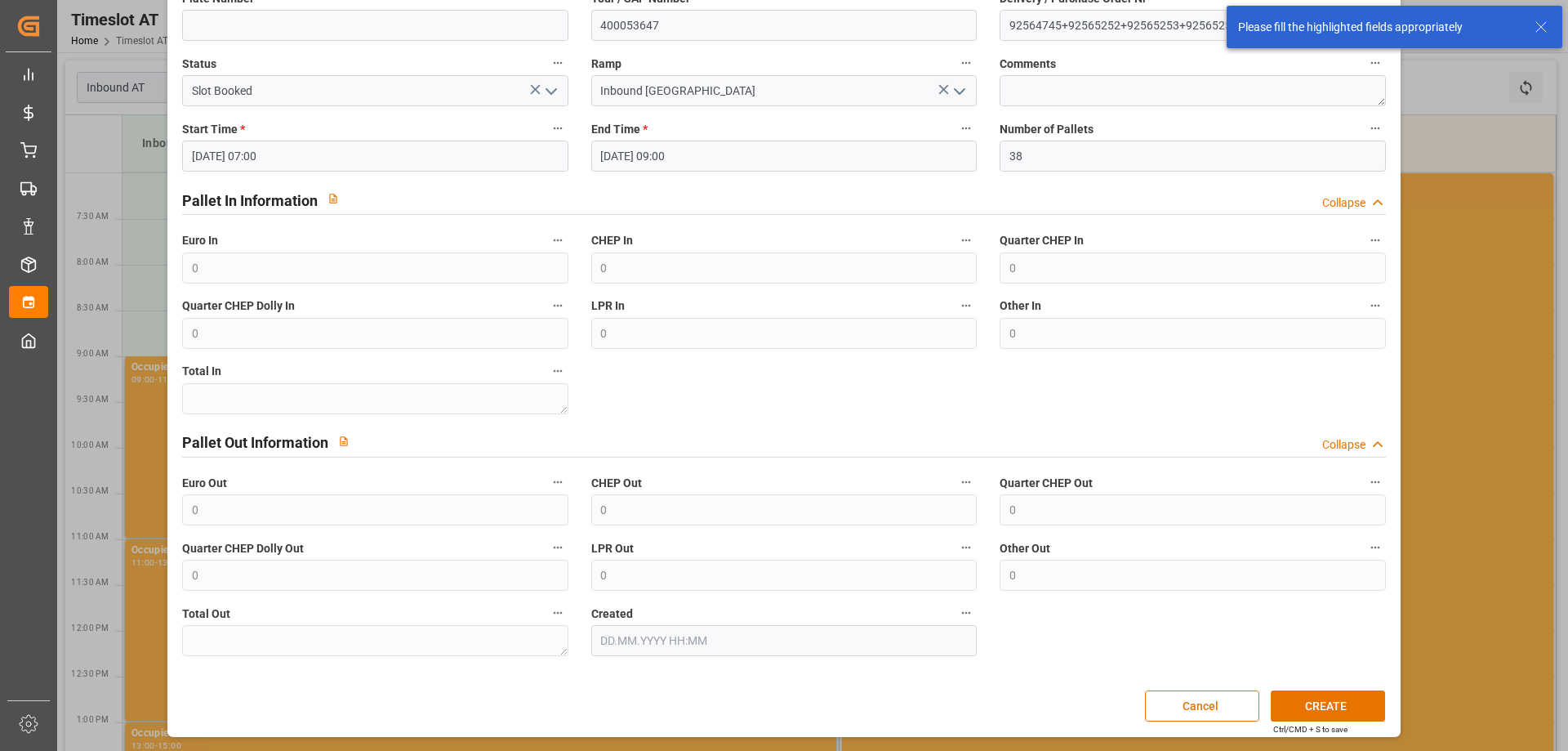
scroll to position [0, 0]
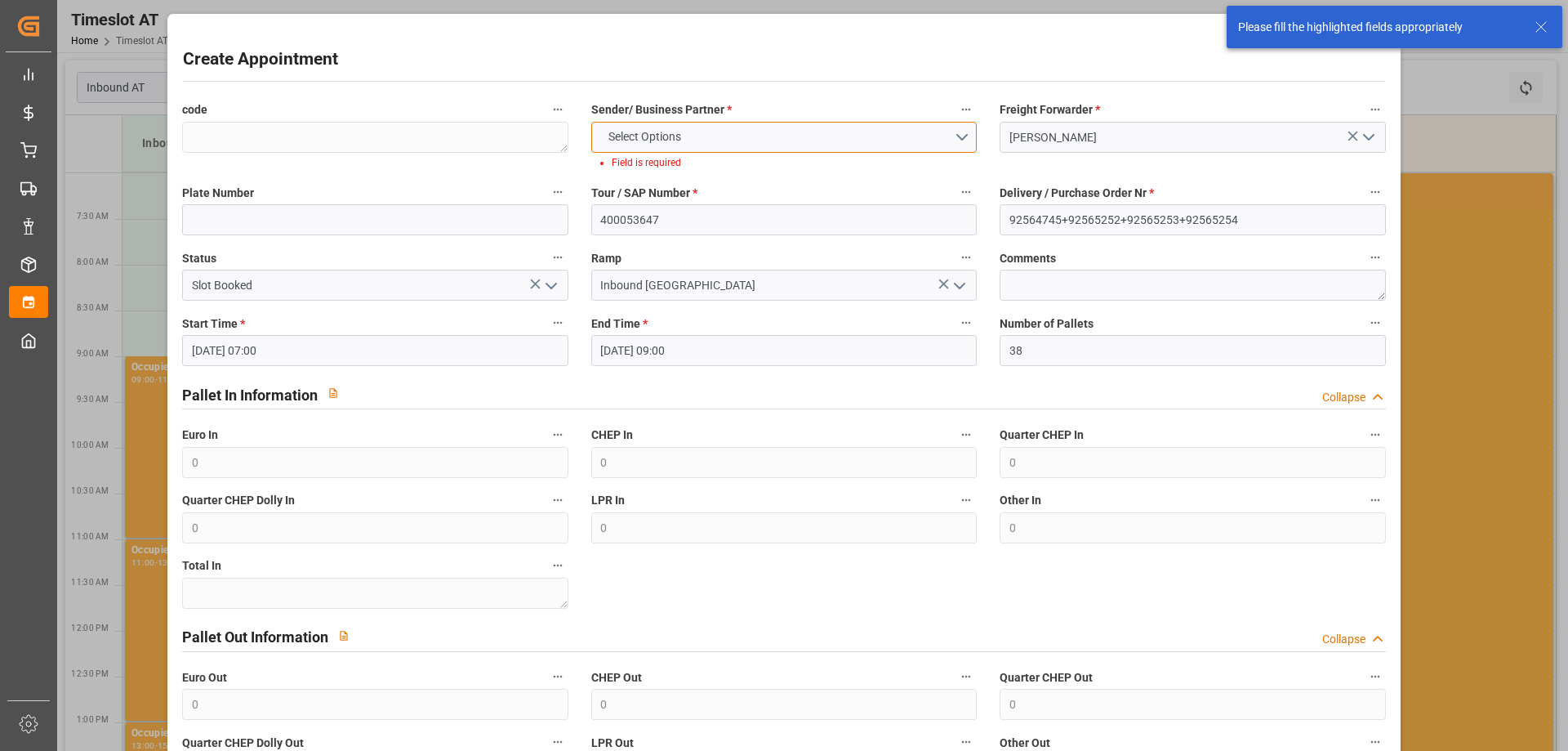
click at [679, 119] on div "Sender/ Business Partner * Select Options Field is required" at bounding box center [784, 134] width 409 height 83
click at [673, 128] on span "Select Options" at bounding box center [645, 136] width 89 height 17
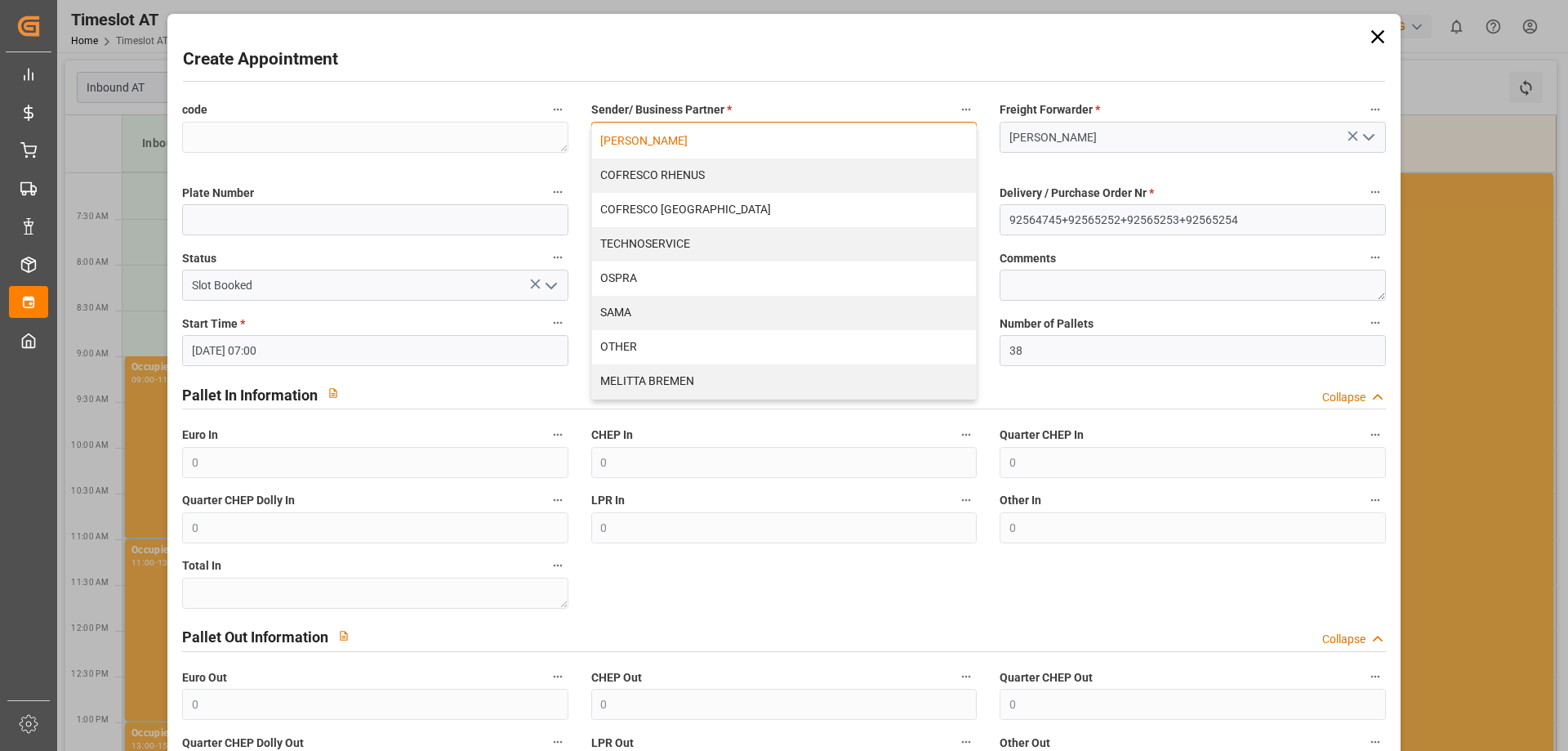
click at [668, 143] on div "MELITTA RHENUS" at bounding box center [783, 141] width 384 height 34
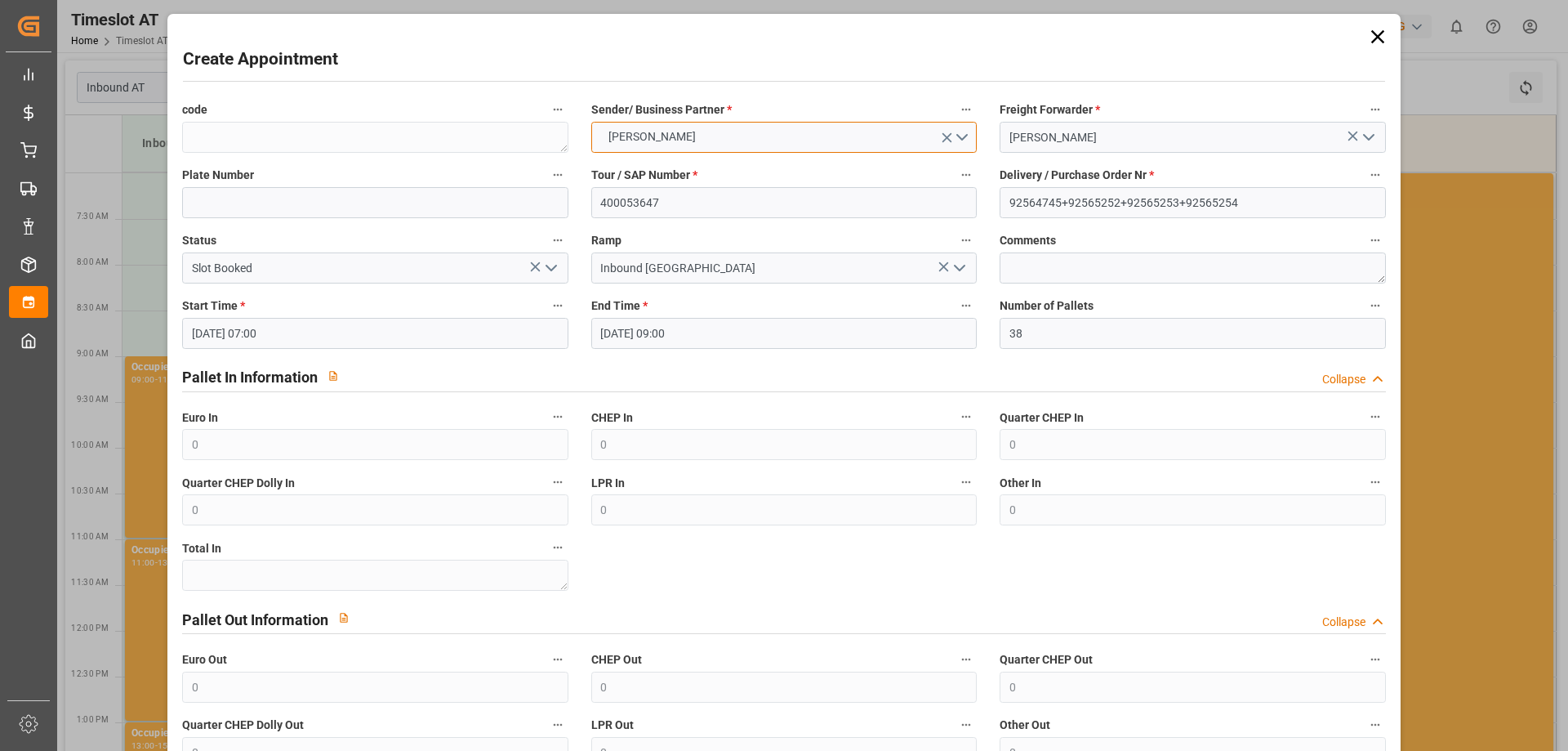
scroll to position [177, 0]
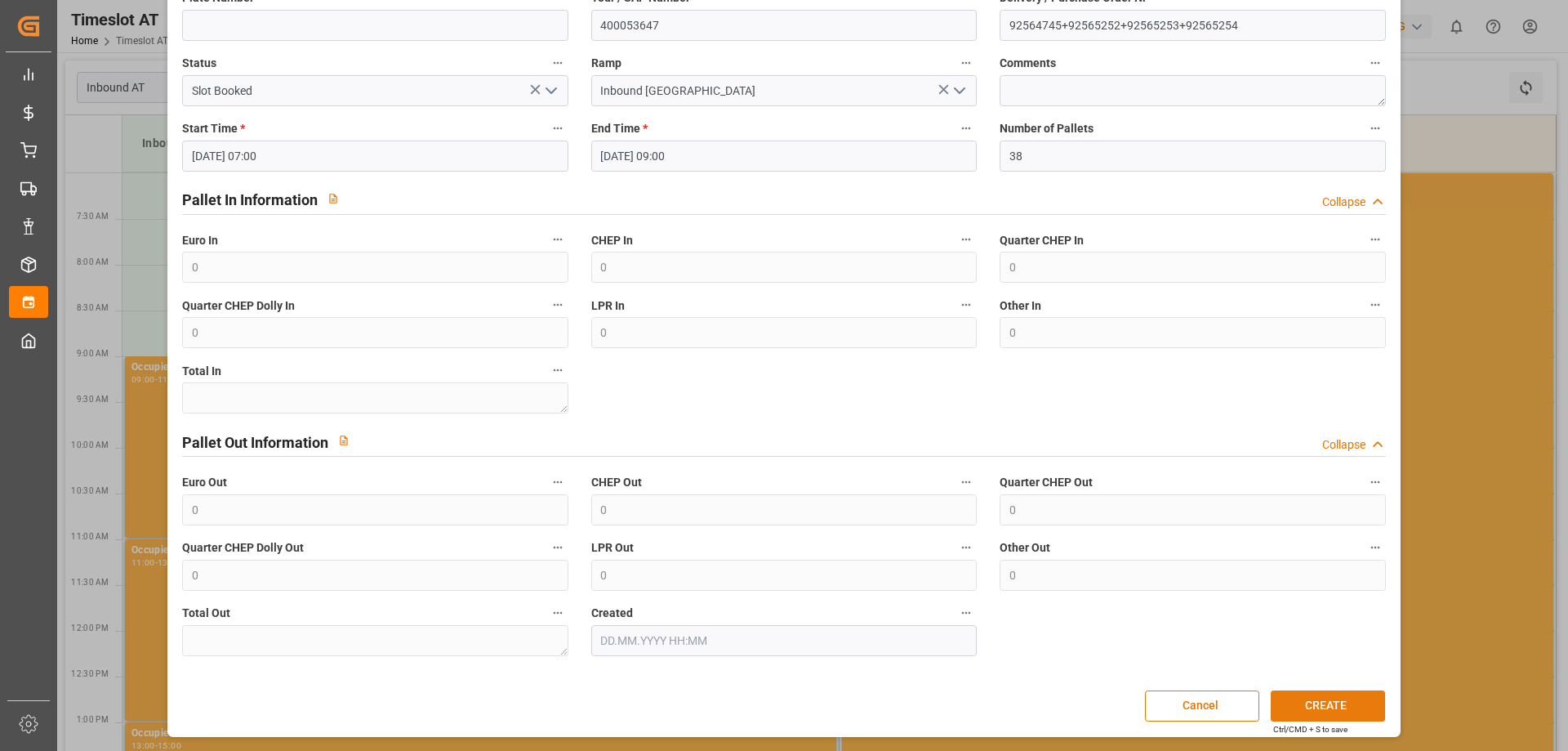
click at [1315, 703] on button "CREATE" at bounding box center [1328, 705] width 114 height 31
